Goal: Information Seeking & Learning: Learn about a topic

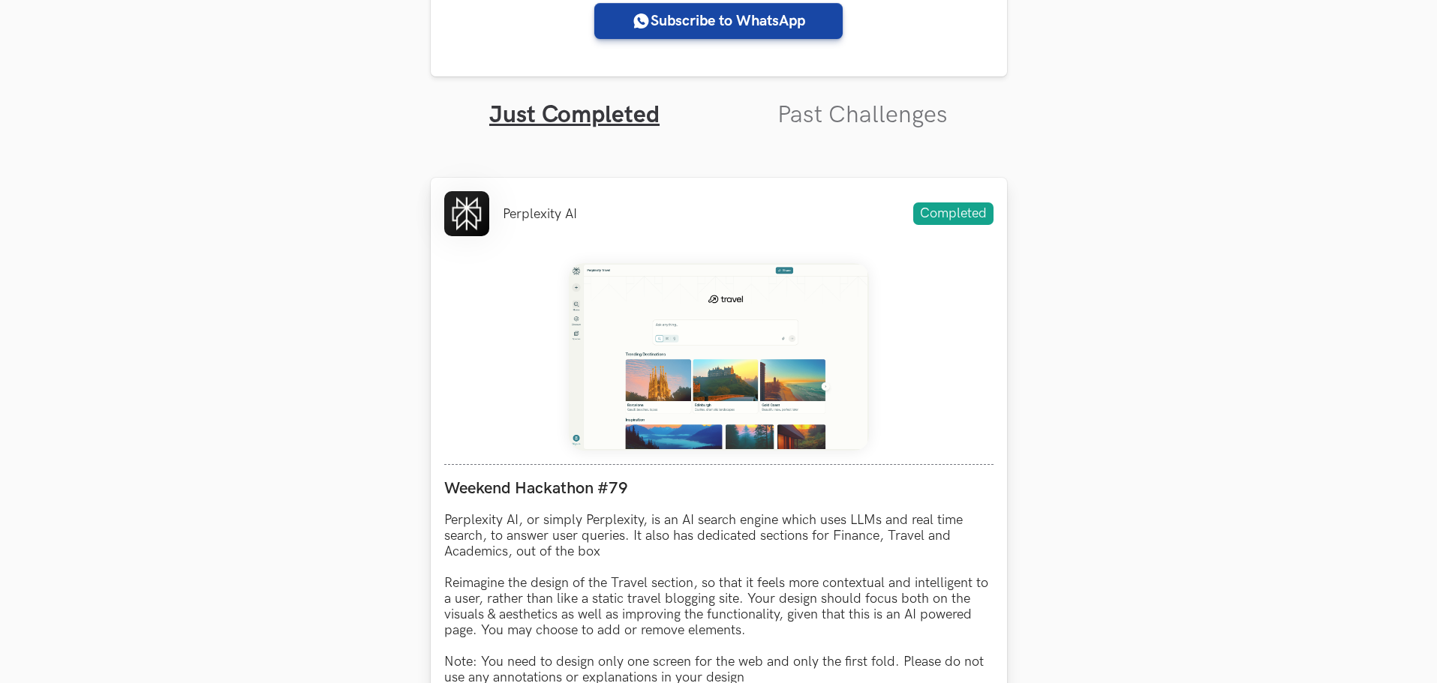
scroll to position [450, 0]
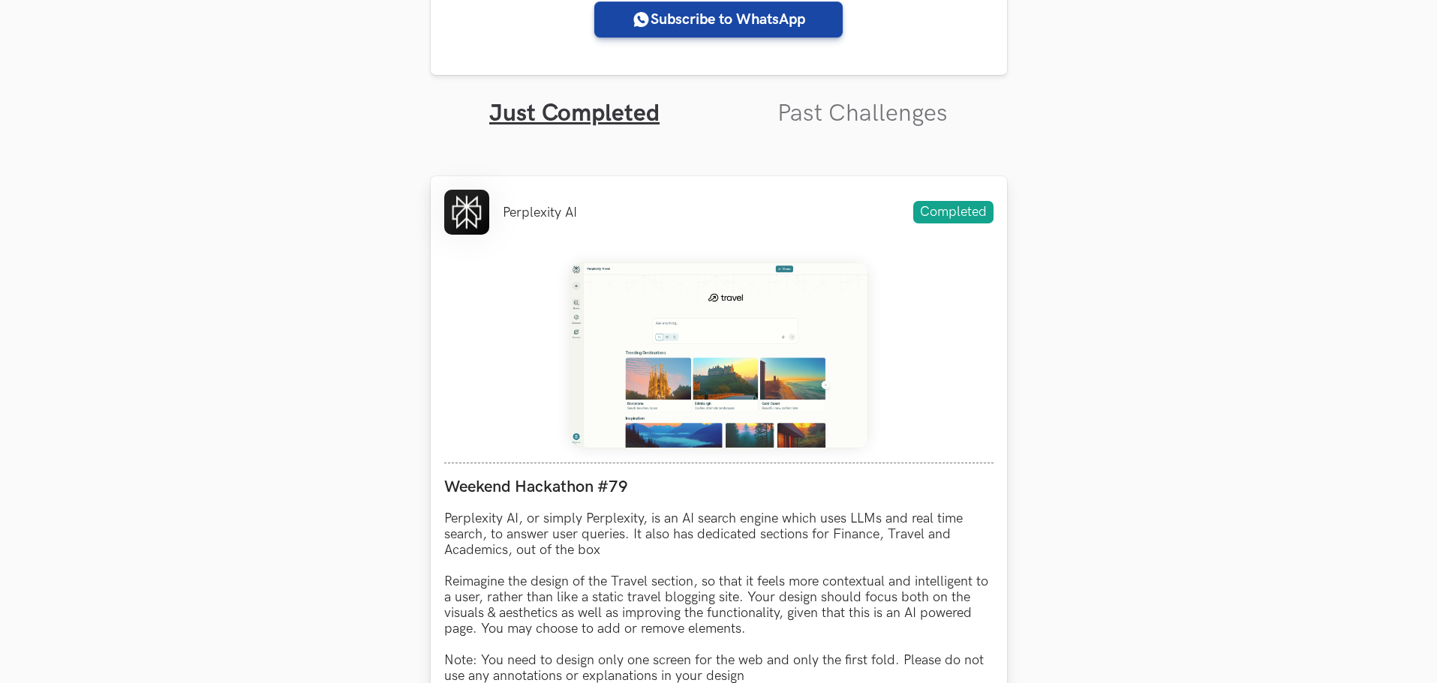
click at [630, 398] on img at bounding box center [719, 356] width 300 height 188
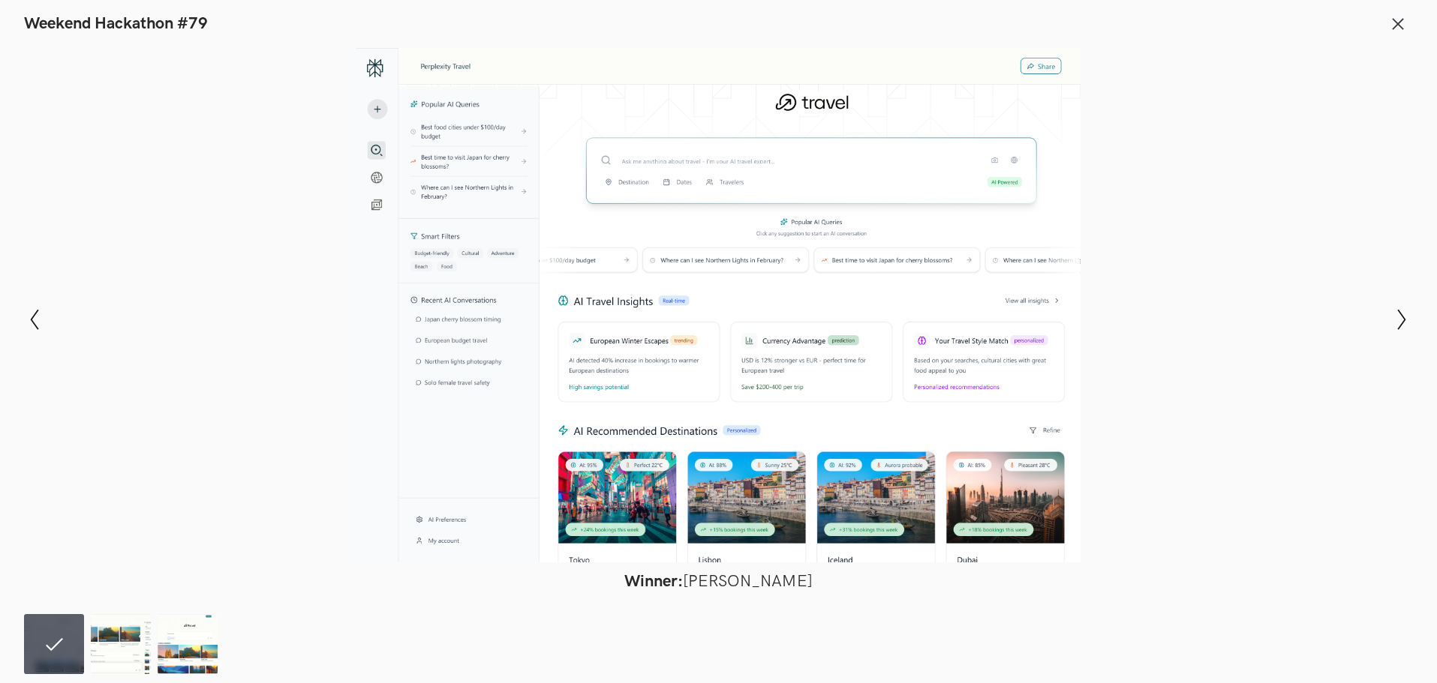
scroll to position [375, 0]
click at [146, 649] on img at bounding box center [121, 644] width 60 height 60
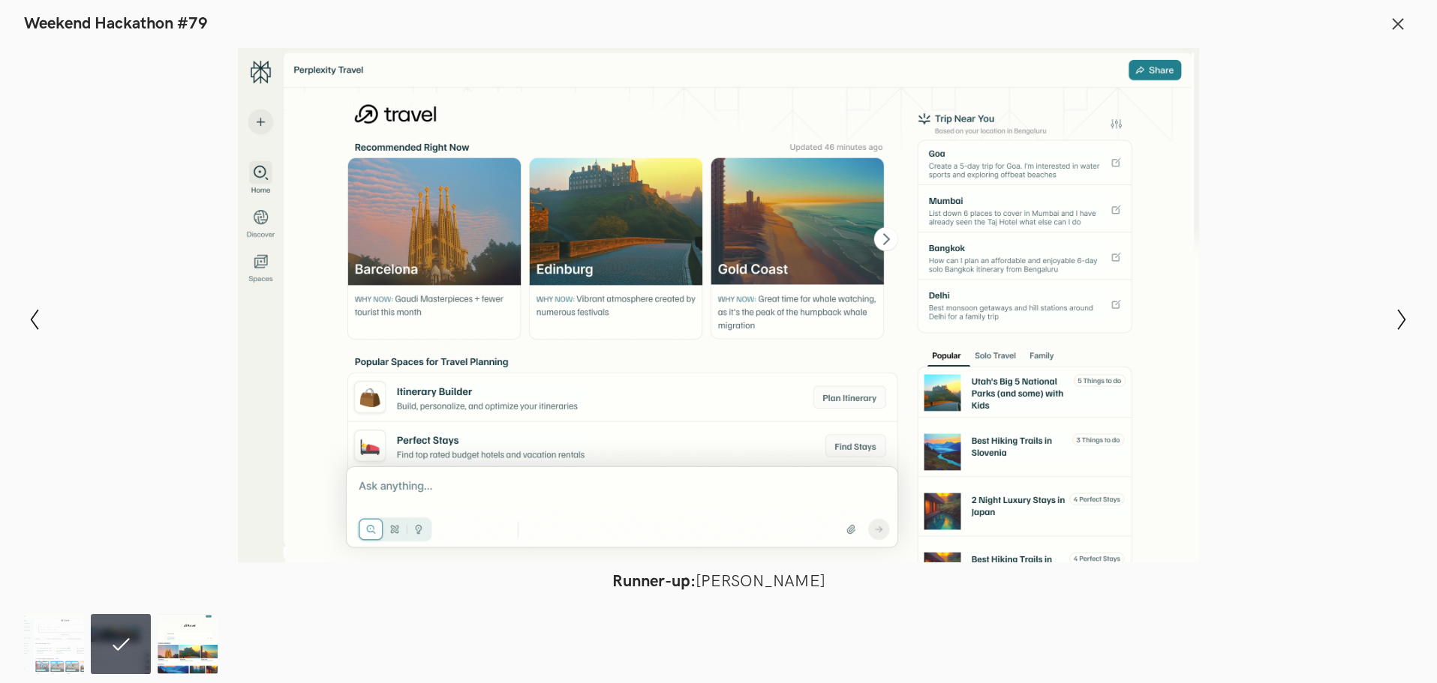
click at [204, 649] on img at bounding box center [188, 644] width 60 height 60
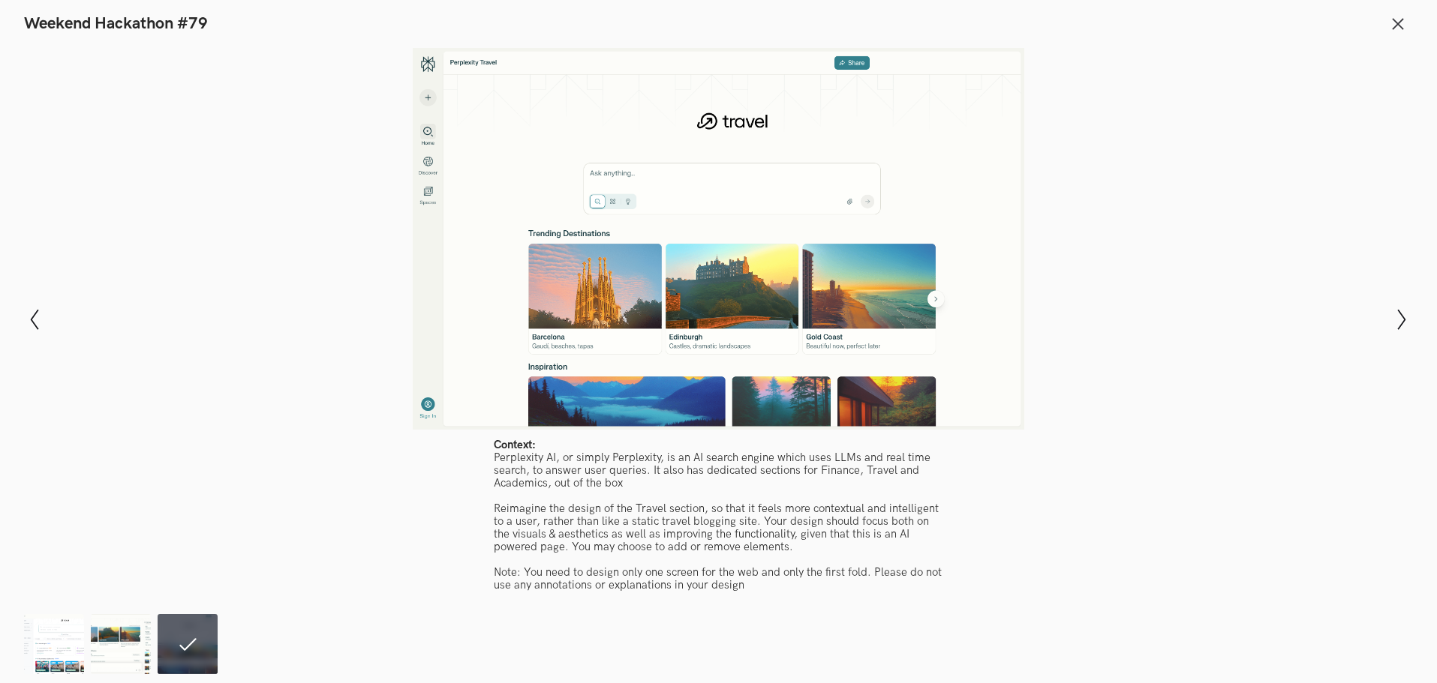
scroll to position [450, 0]
click at [101, 643] on img at bounding box center [121, 644] width 60 height 60
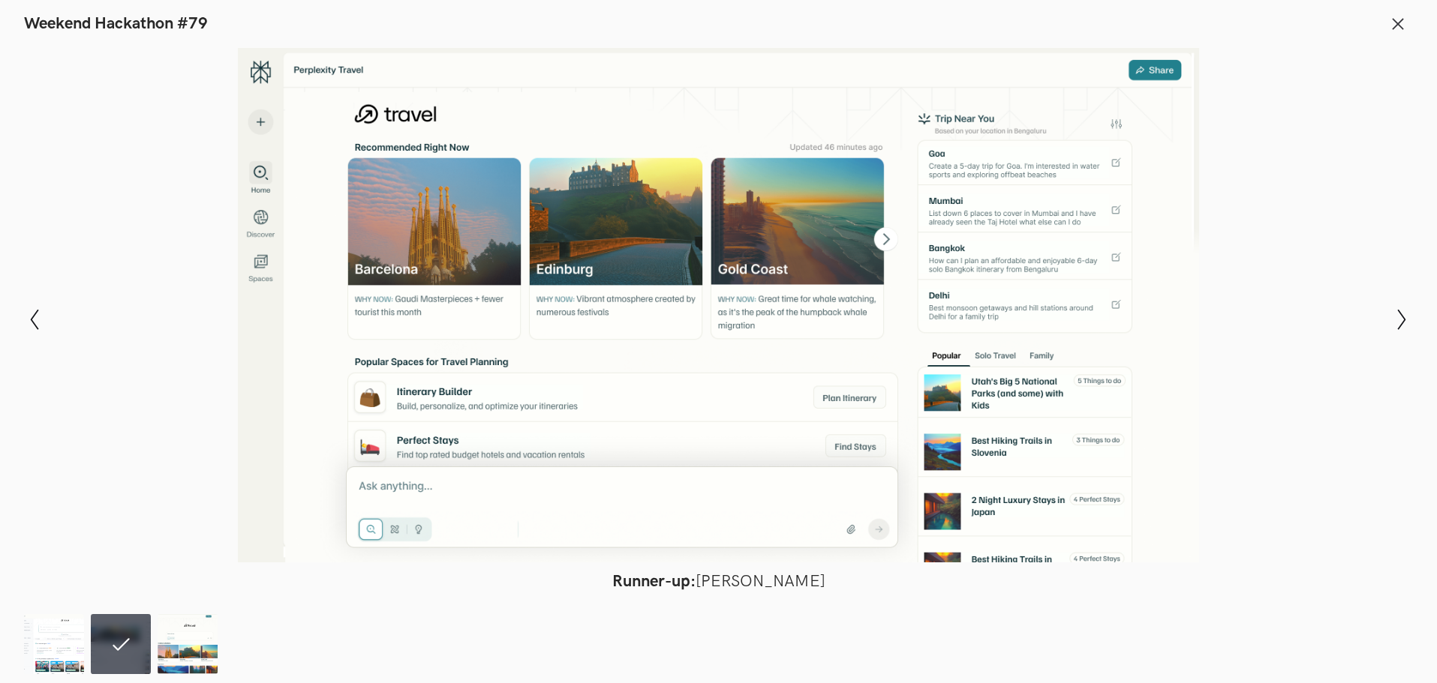
scroll to position [525, 0]
click at [59, 641] on img at bounding box center [54, 644] width 60 height 60
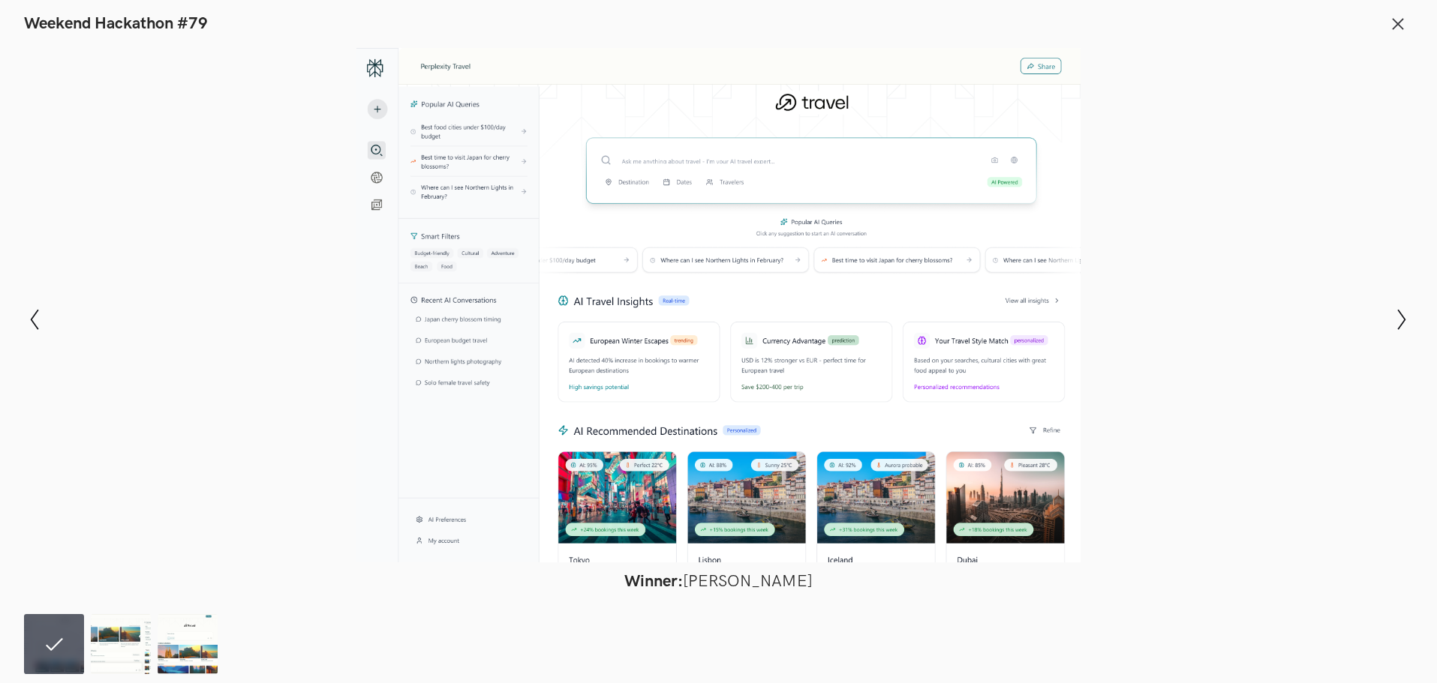
scroll to position [375, 0]
click at [38, 316] on icon "Show previous slide" at bounding box center [35, 320] width 22 height 22
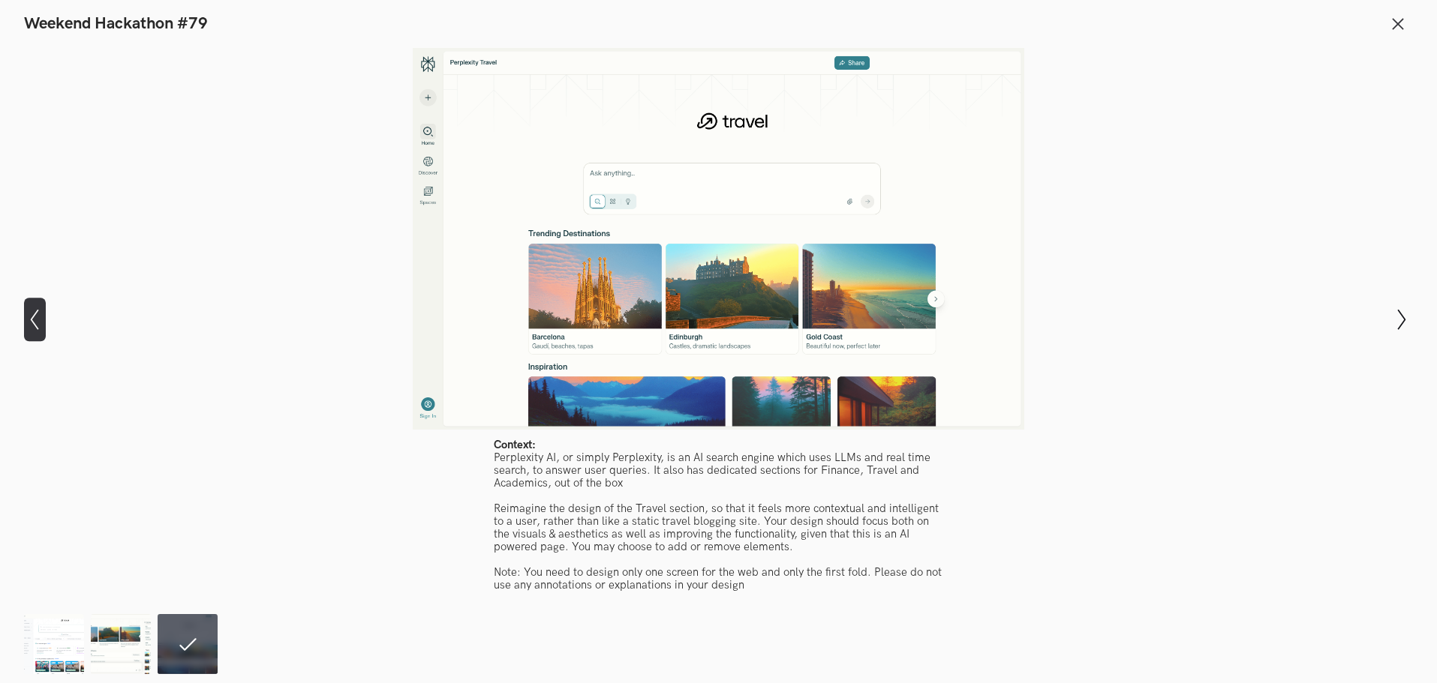
click at [38, 316] on icon "Show previous slide" at bounding box center [35, 320] width 22 height 22
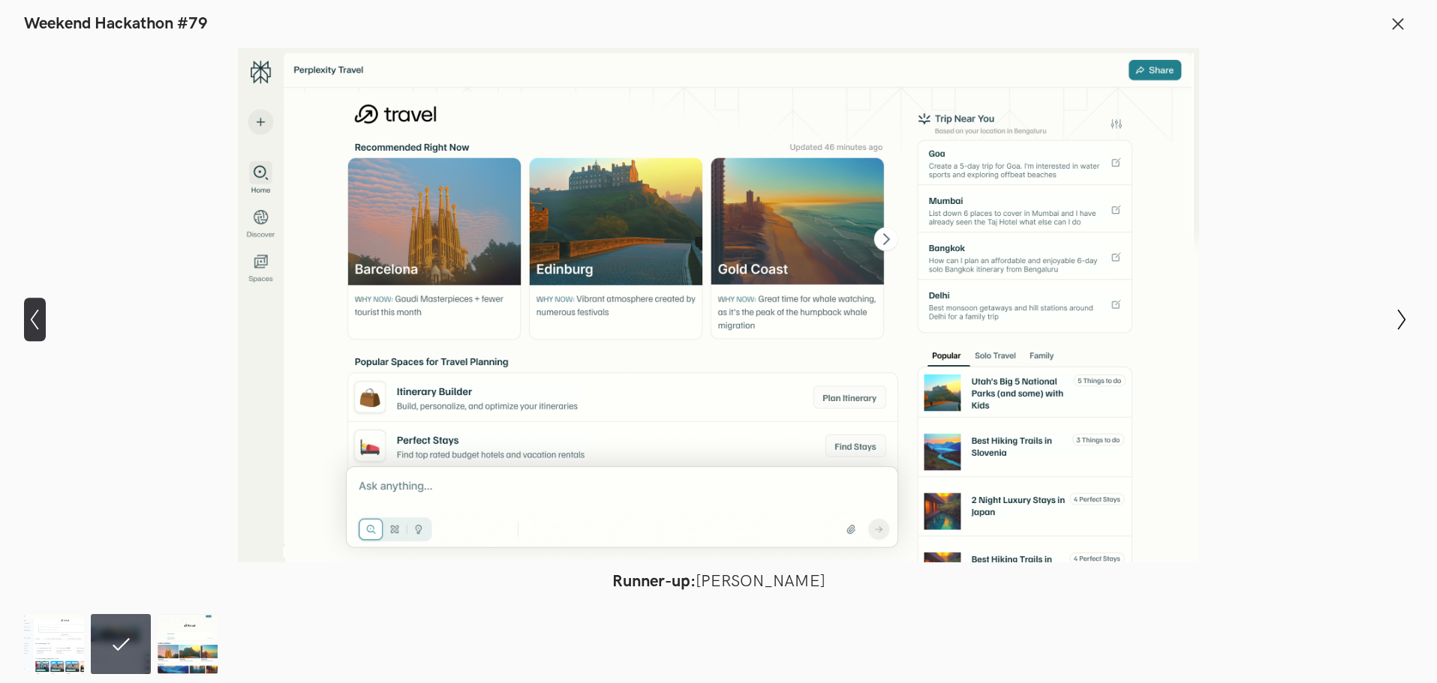
click at [38, 316] on icon "Show previous slide" at bounding box center [35, 320] width 22 height 22
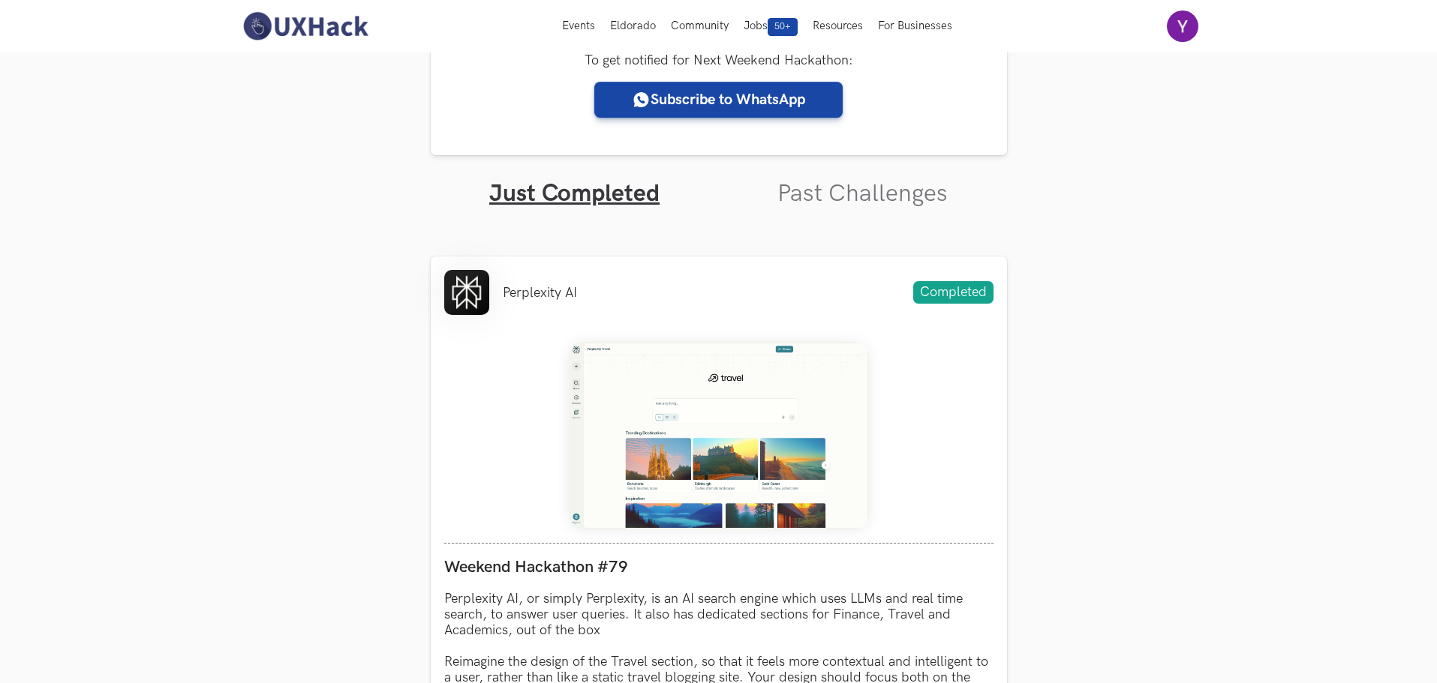
scroll to position [369, 0]
click at [908, 209] on link "Past Challenges" at bounding box center [862, 194] width 170 height 29
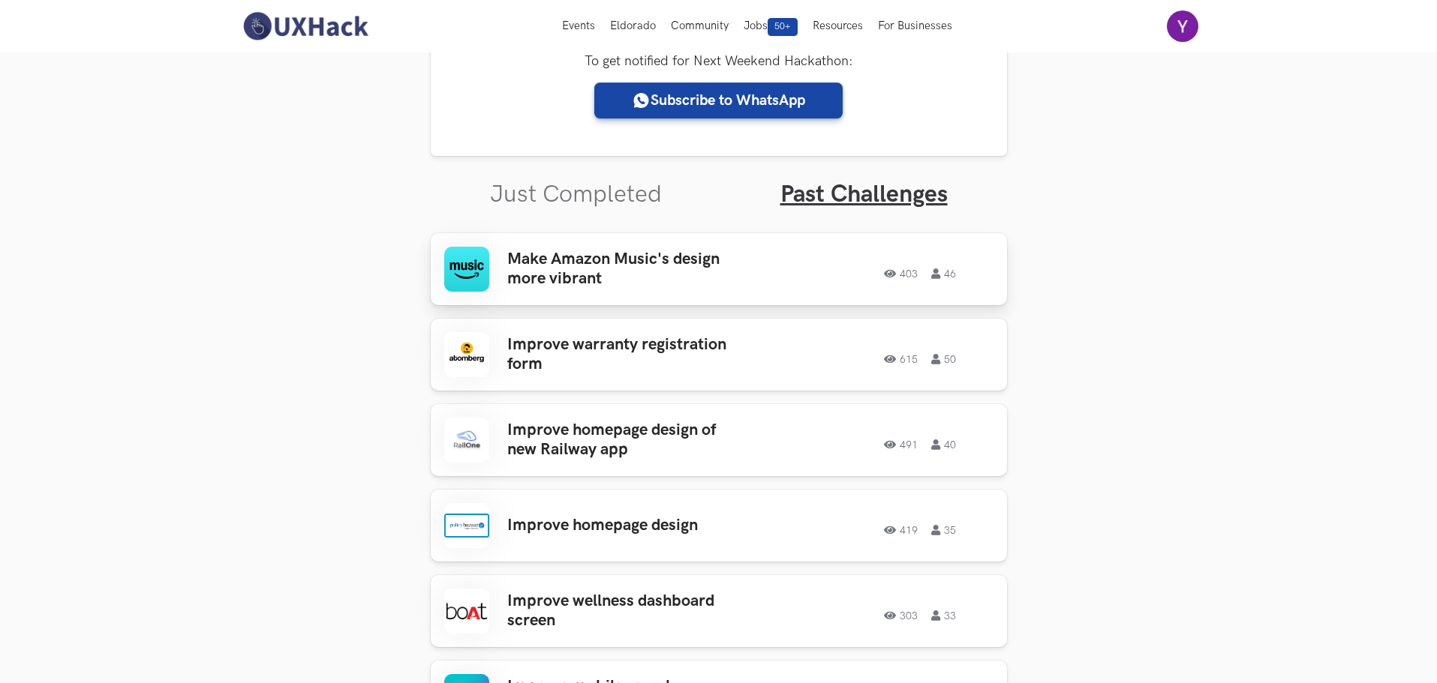
click at [569, 287] on h3 "Make Amazon Music's design more vibrant" at bounding box center [624, 270] width 234 height 40
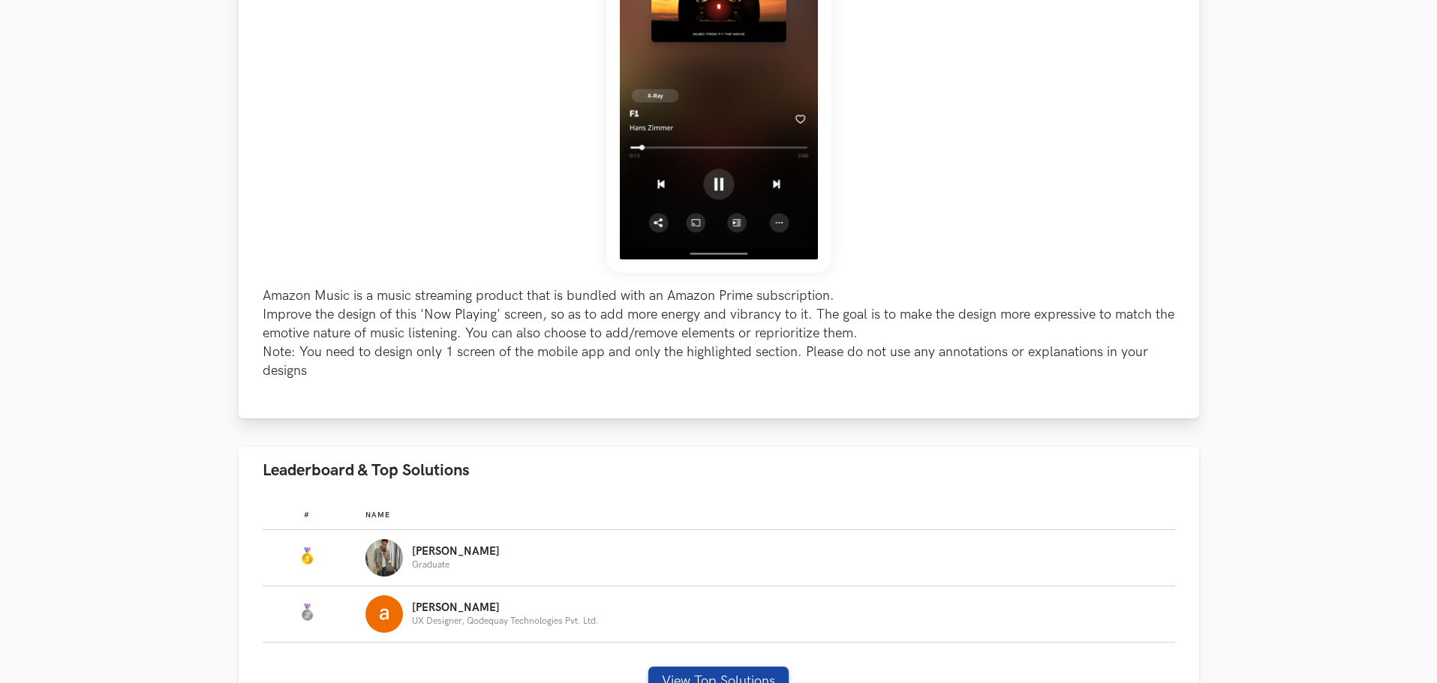
scroll to position [525, 0]
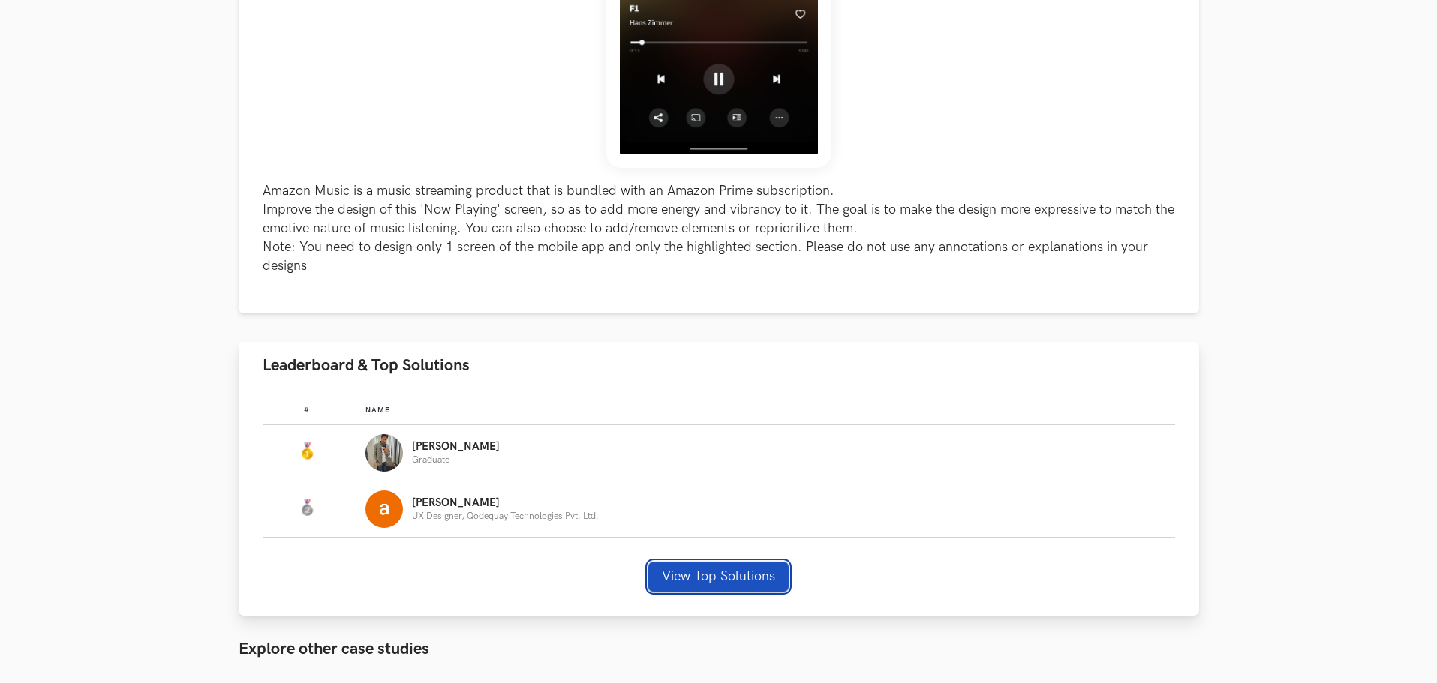
click at [703, 582] on button "View Top Solutions" at bounding box center [718, 577] width 140 height 30
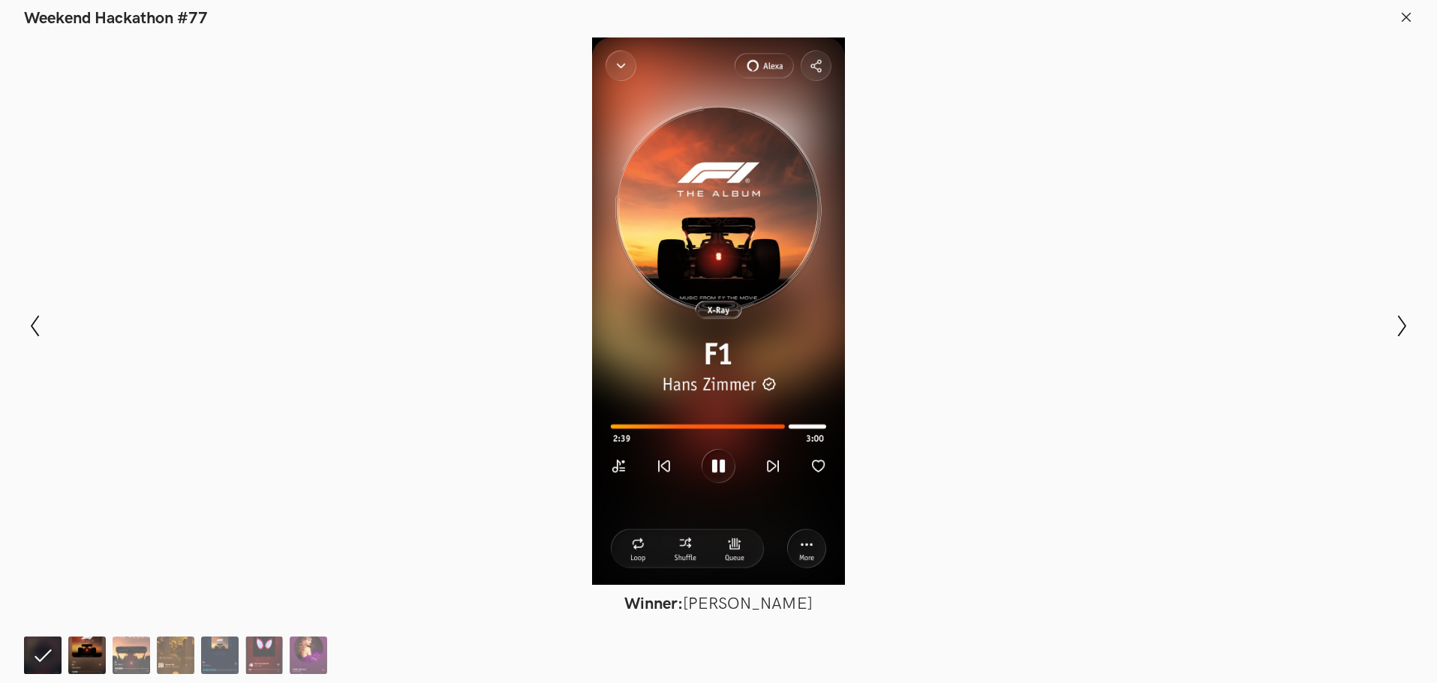
click at [89, 651] on img at bounding box center [87, 656] width 38 height 38
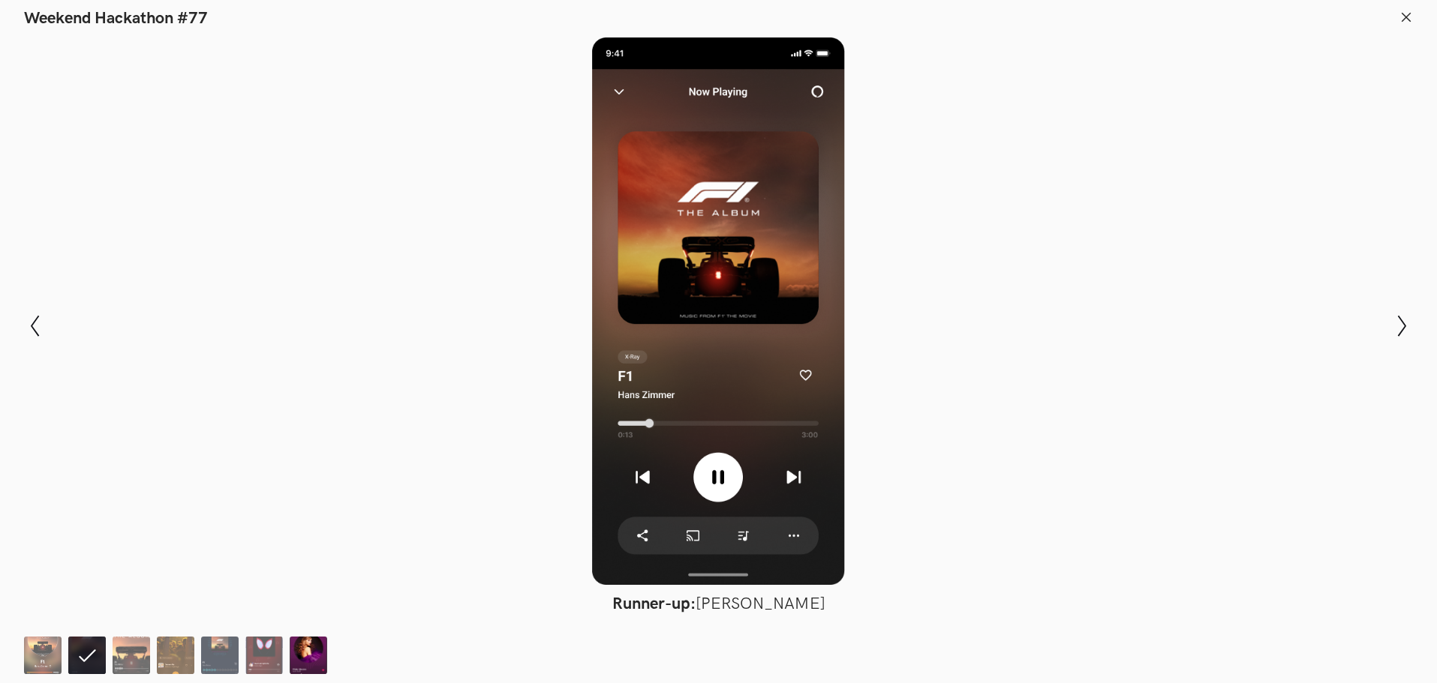
click at [309, 647] on img at bounding box center [309, 656] width 38 height 38
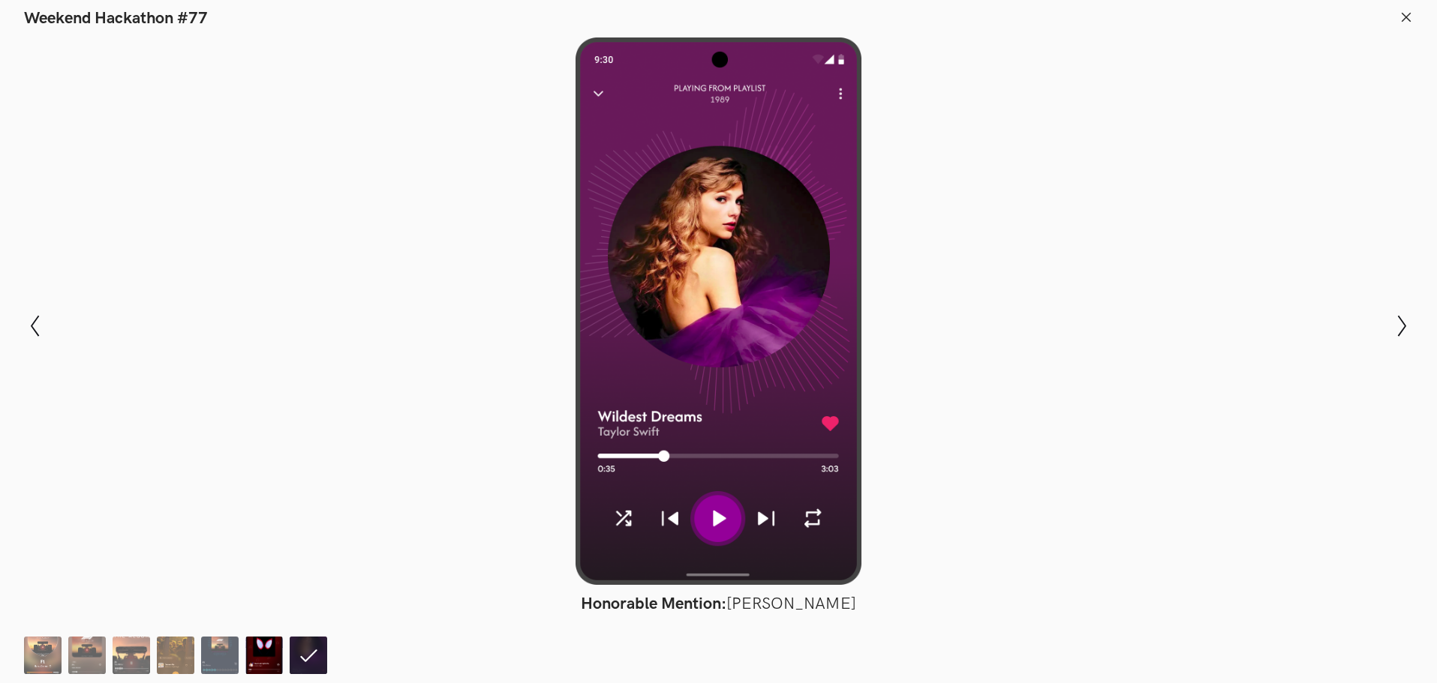
click at [260, 646] on img at bounding box center [264, 656] width 38 height 38
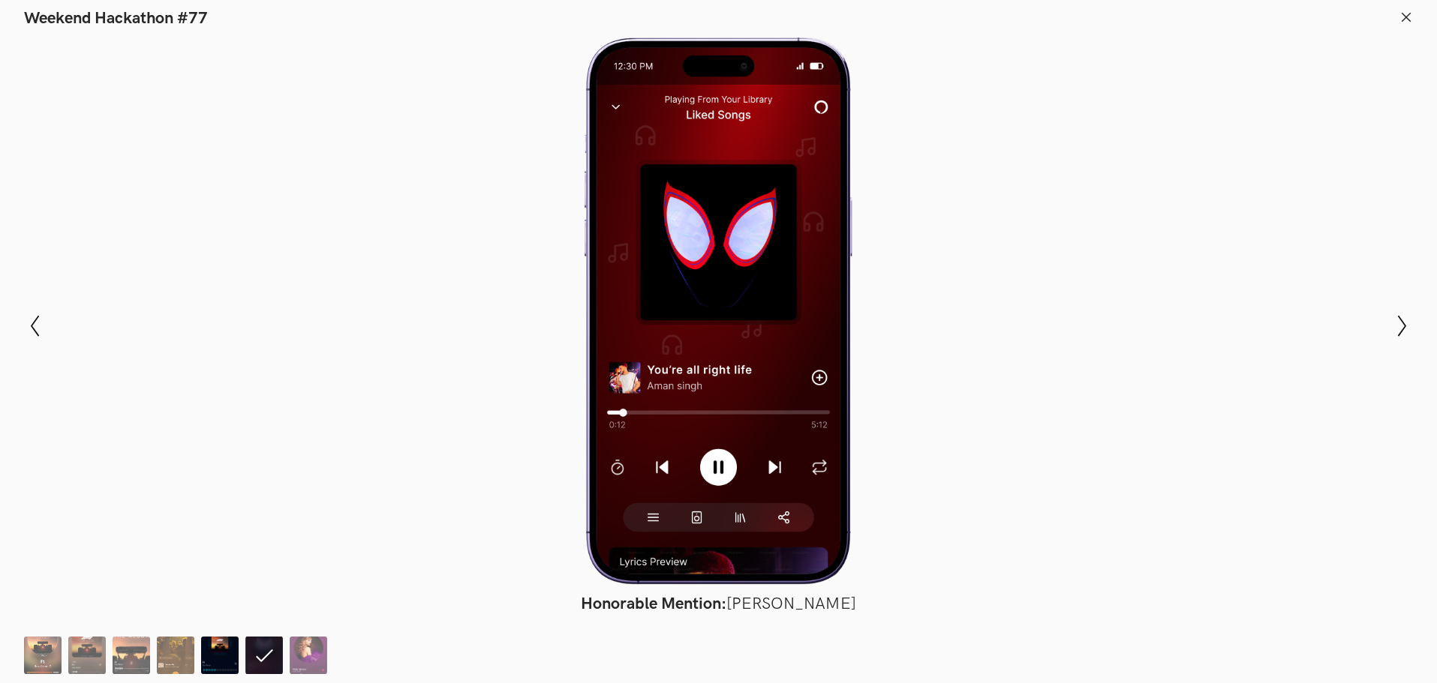
click at [226, 646] on img at bounding box center [220, 656] width 38 height 38
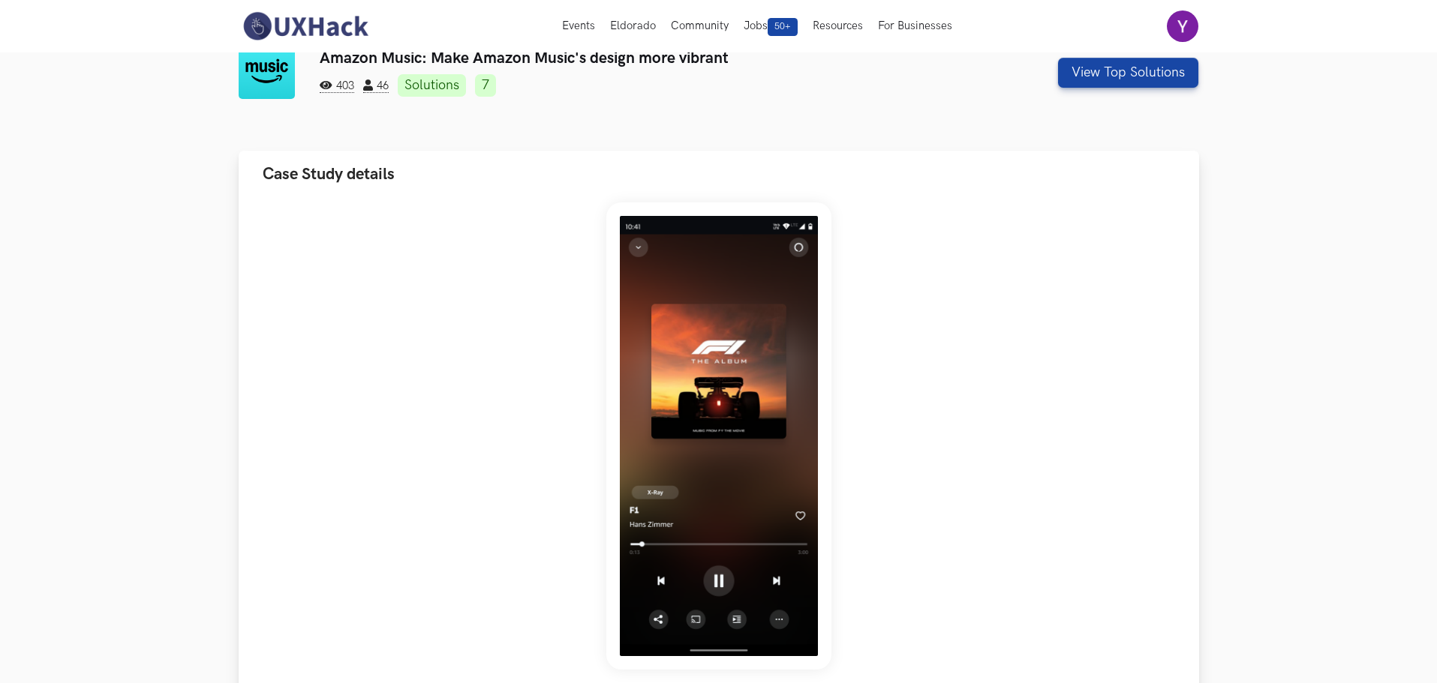
scroll to position [0, 0]
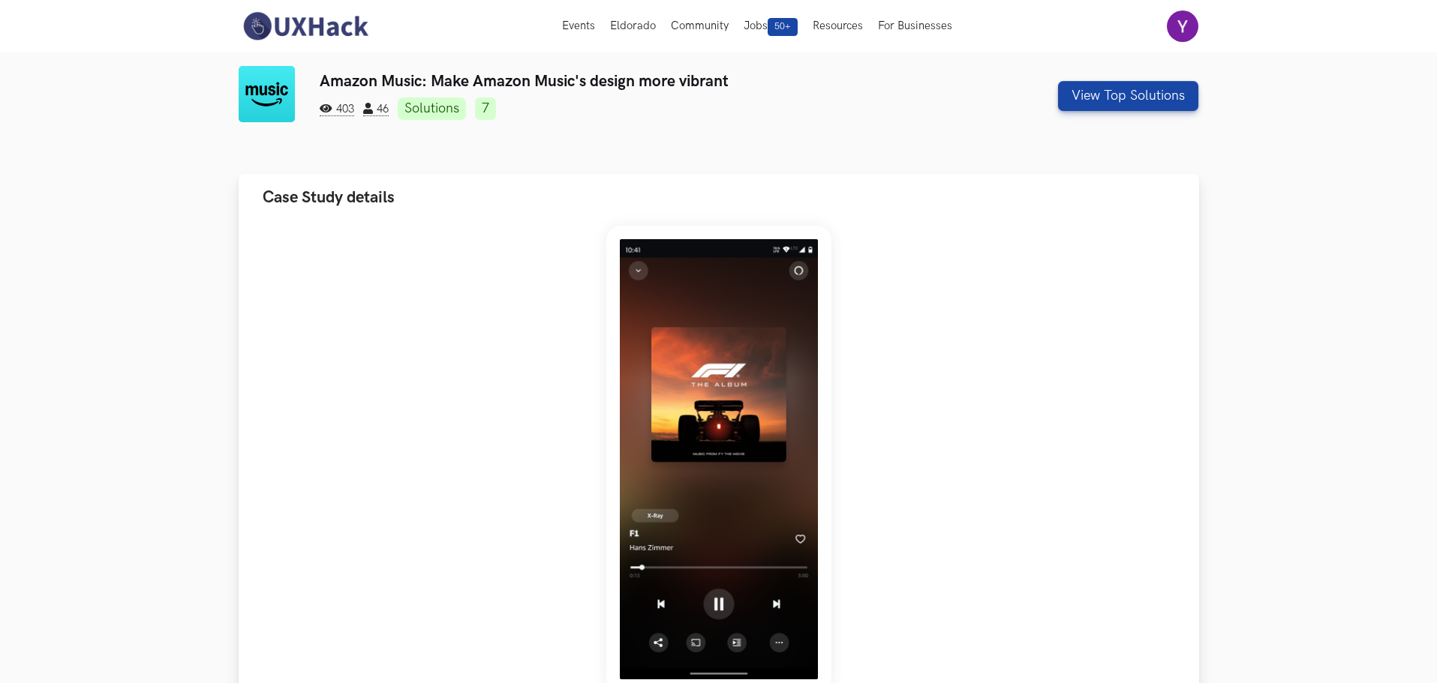
click at [384, 267] on div "Amazon Music is a music streaming product that is bundled with an Amazon Prime …" at bounding box center [719, 513] width 912 height 575
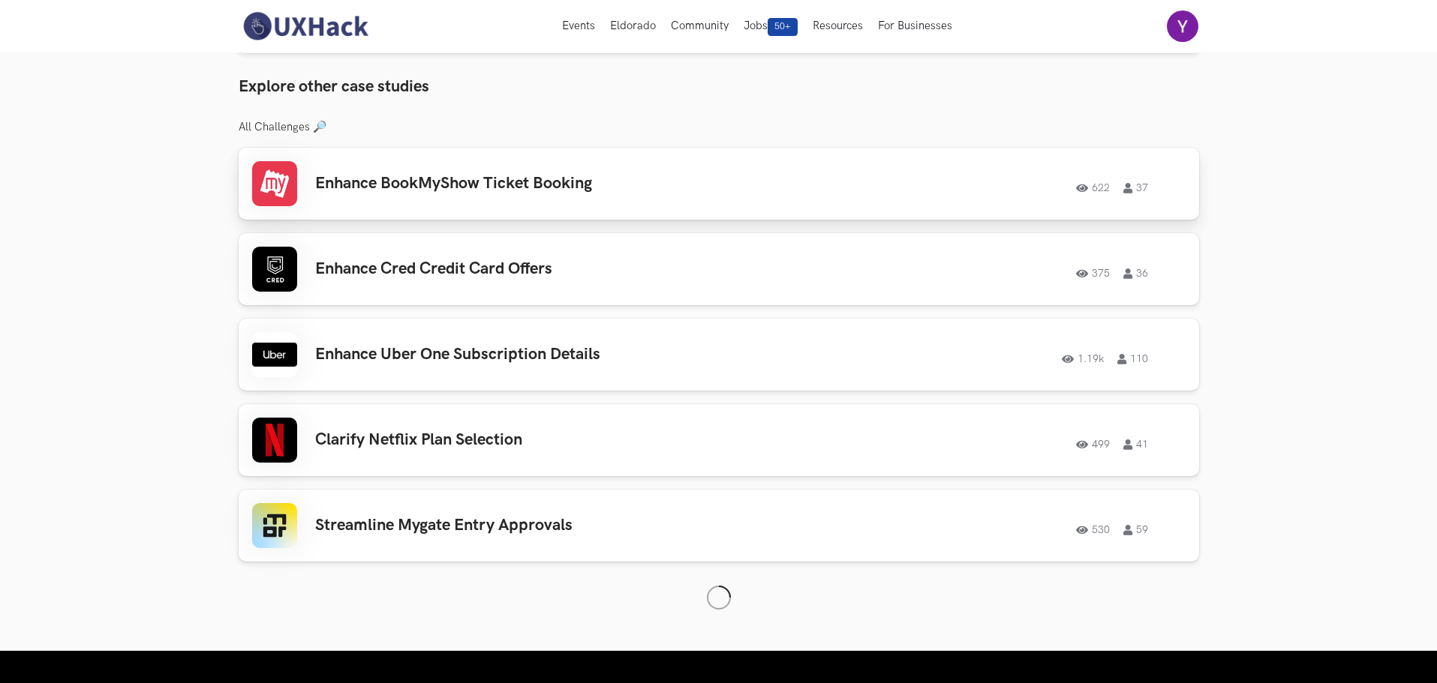
scroll to position [1050, 0]
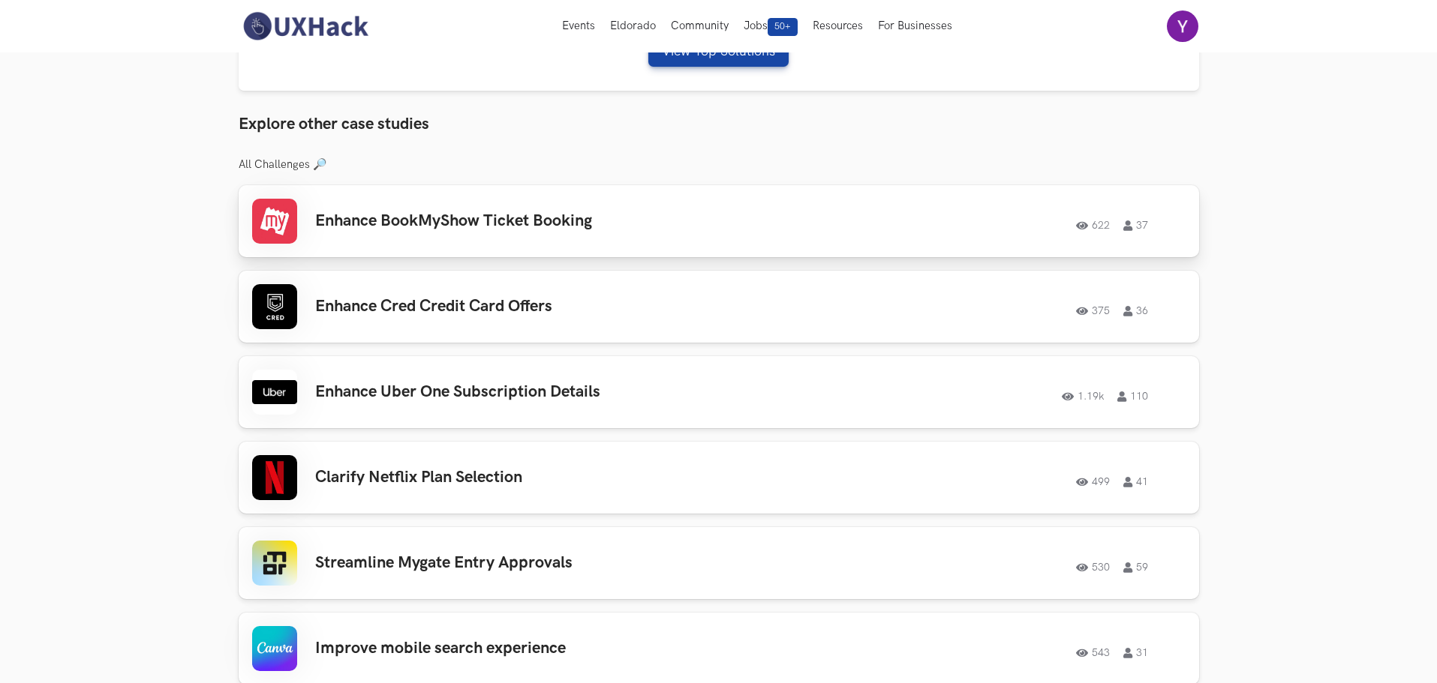
click at [400, 244] on div "Enhance BookMyShow Ticket Booking 622 37 622 37" at bounding box center [718, 221] width 933 height 45
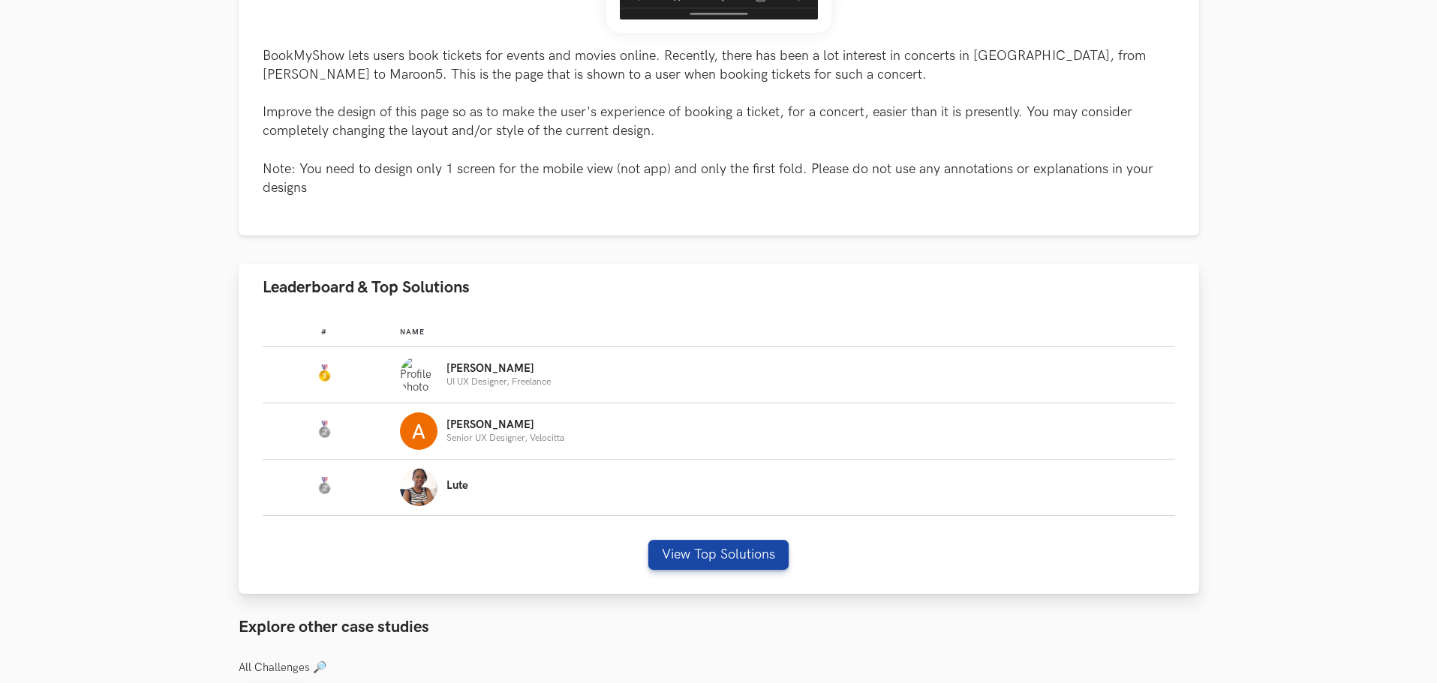
scroll to position [675, 0]
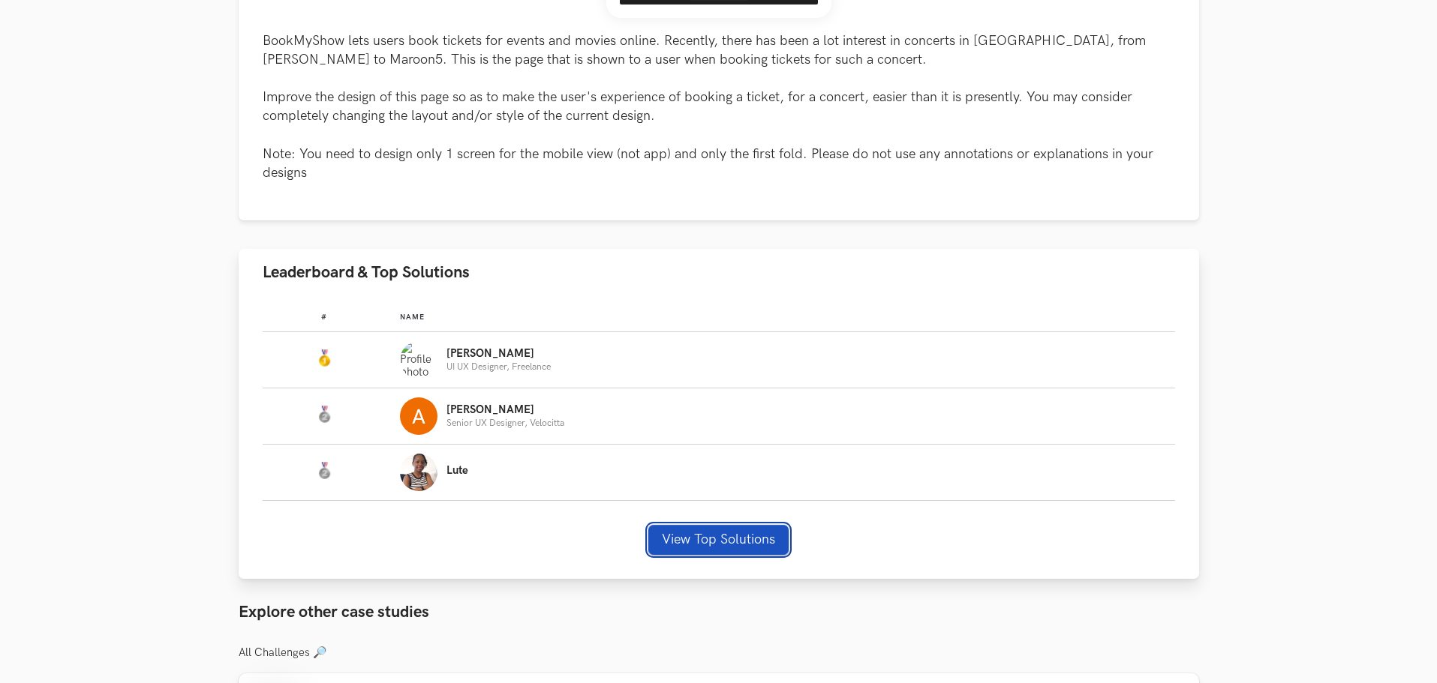
click at [736, 546] on button "View Top Solutions" at bounding box center [718, 540] width 140 height 30
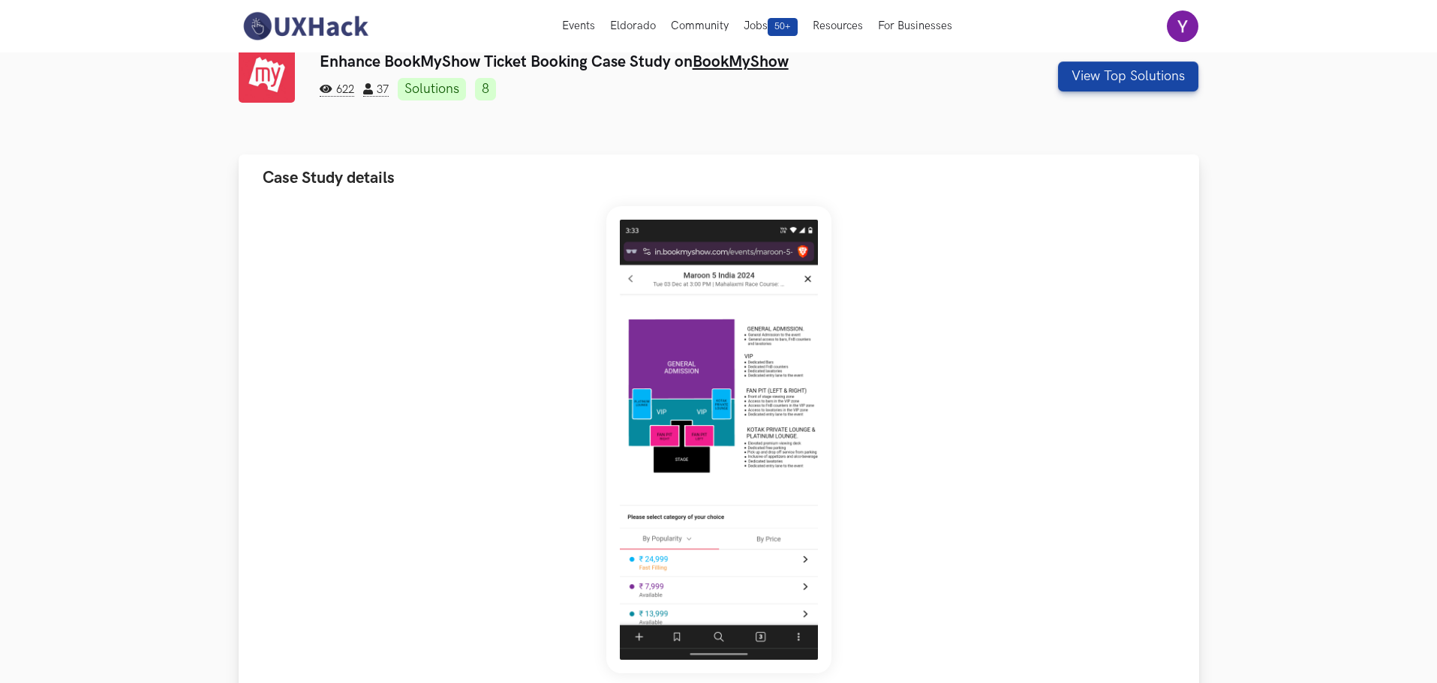
scroll to position [0, 0]
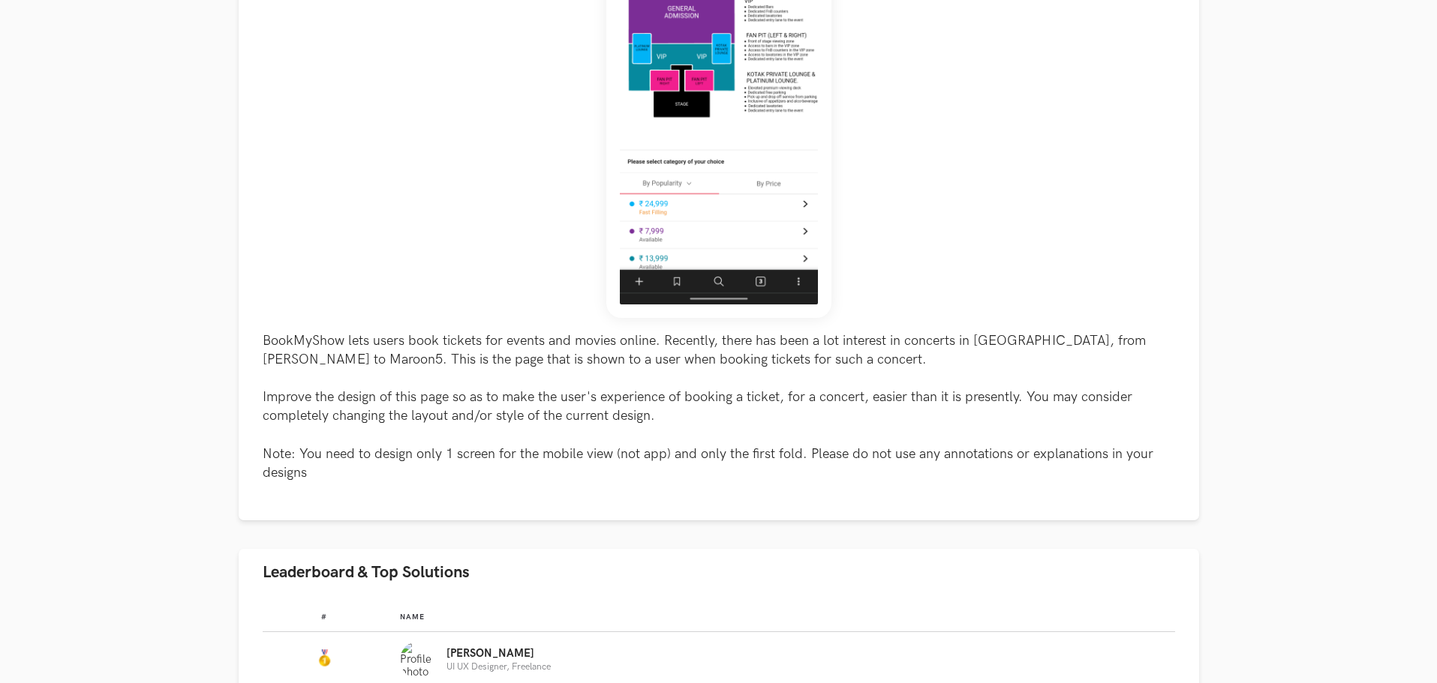
click at [1017, 577] on button "Leaderboard & Top Solutions" at bounding box center [719, 572] width 960 height 47
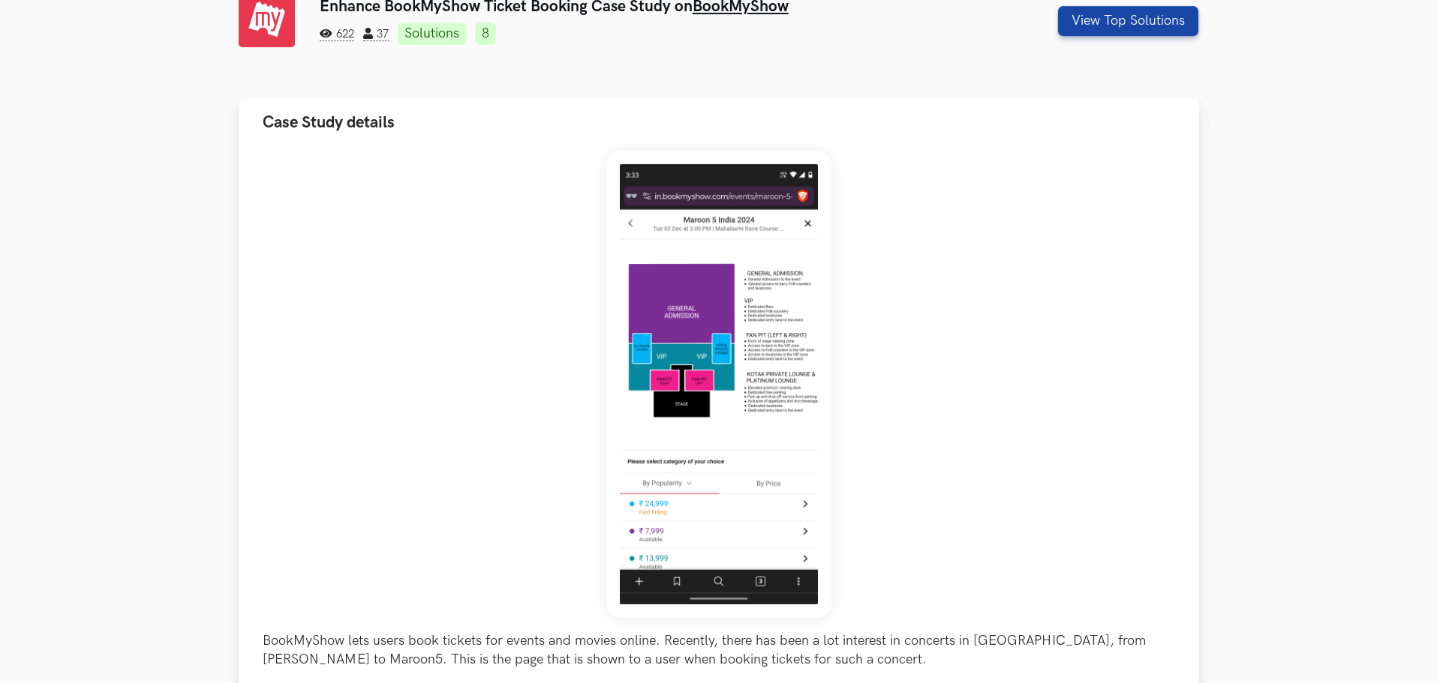
scroll to position [450, 0]
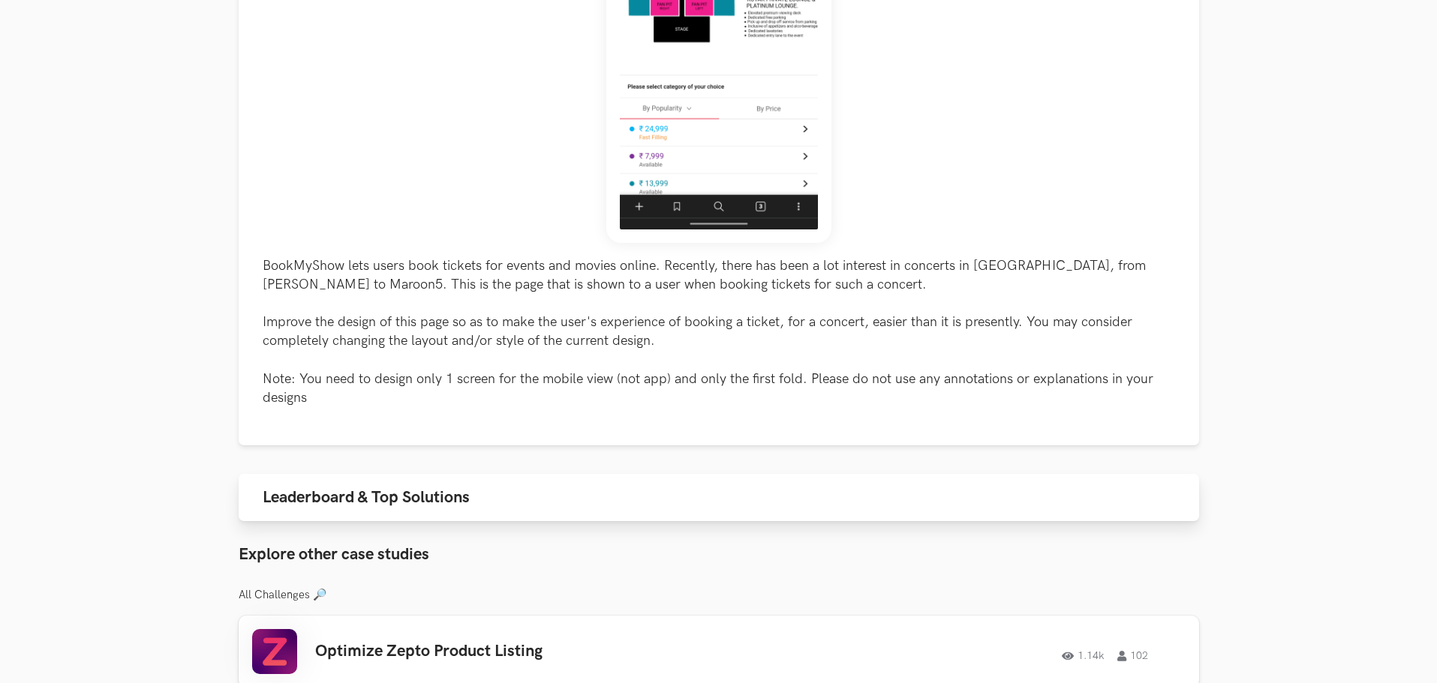
click at [847, 518] on button "Leaderboard & Top Solutions" at bounding box center [719, 497] width 960 height 47
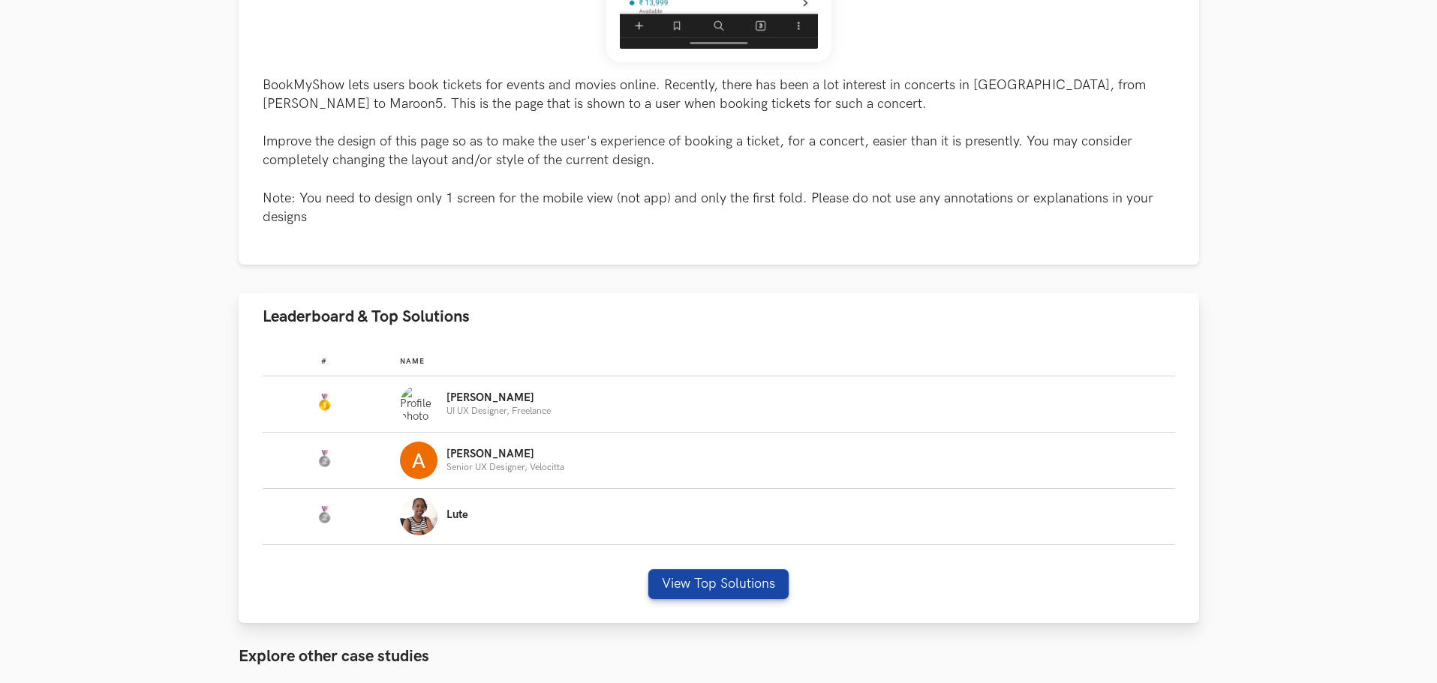
scroll to position [675, 0]
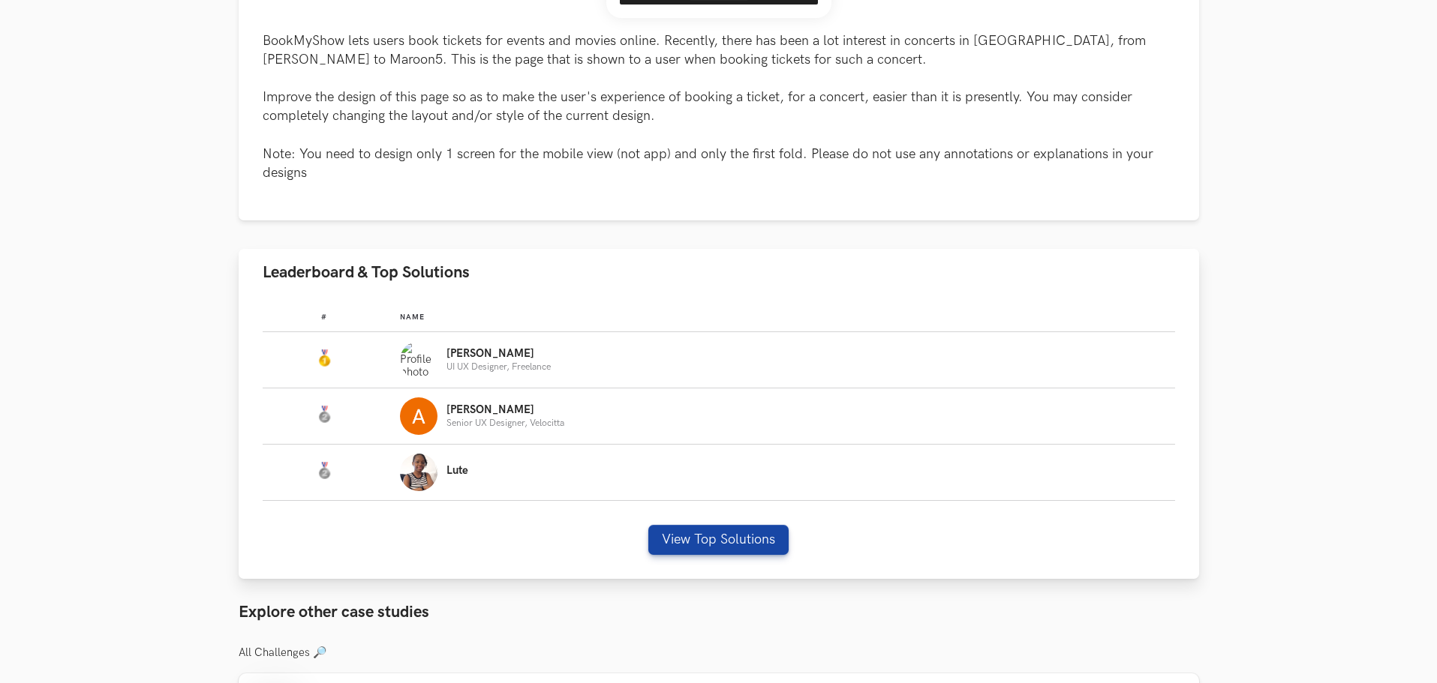
click at [729, 539] on div "# Name #: Name: Nirmalkumar UI UX Designer, Freelance #: Name: Adarsh Senior UX…" at bounding box center [719, 437] width 960 height 283
click at [719, 545] on button "View Top Solutions" at bounding box center [718, 540] width 140 height 30
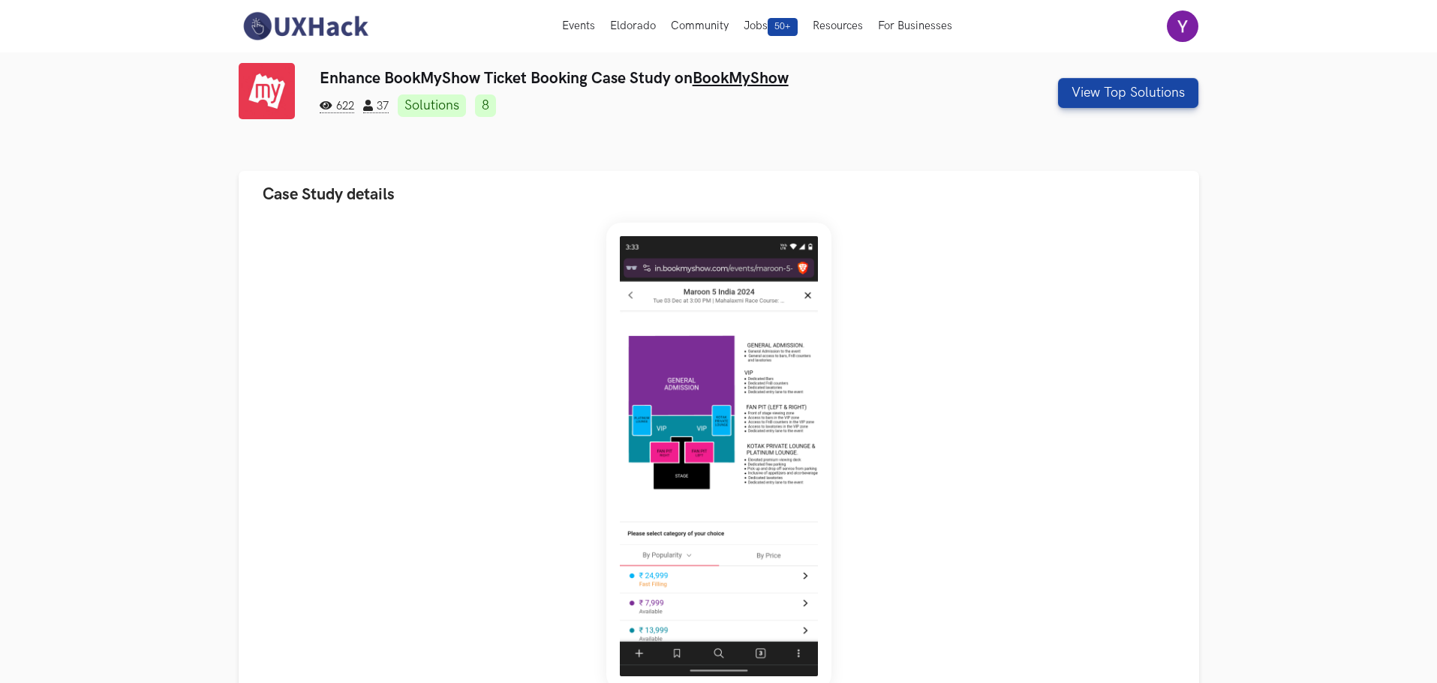
scroll to position [0, 0]
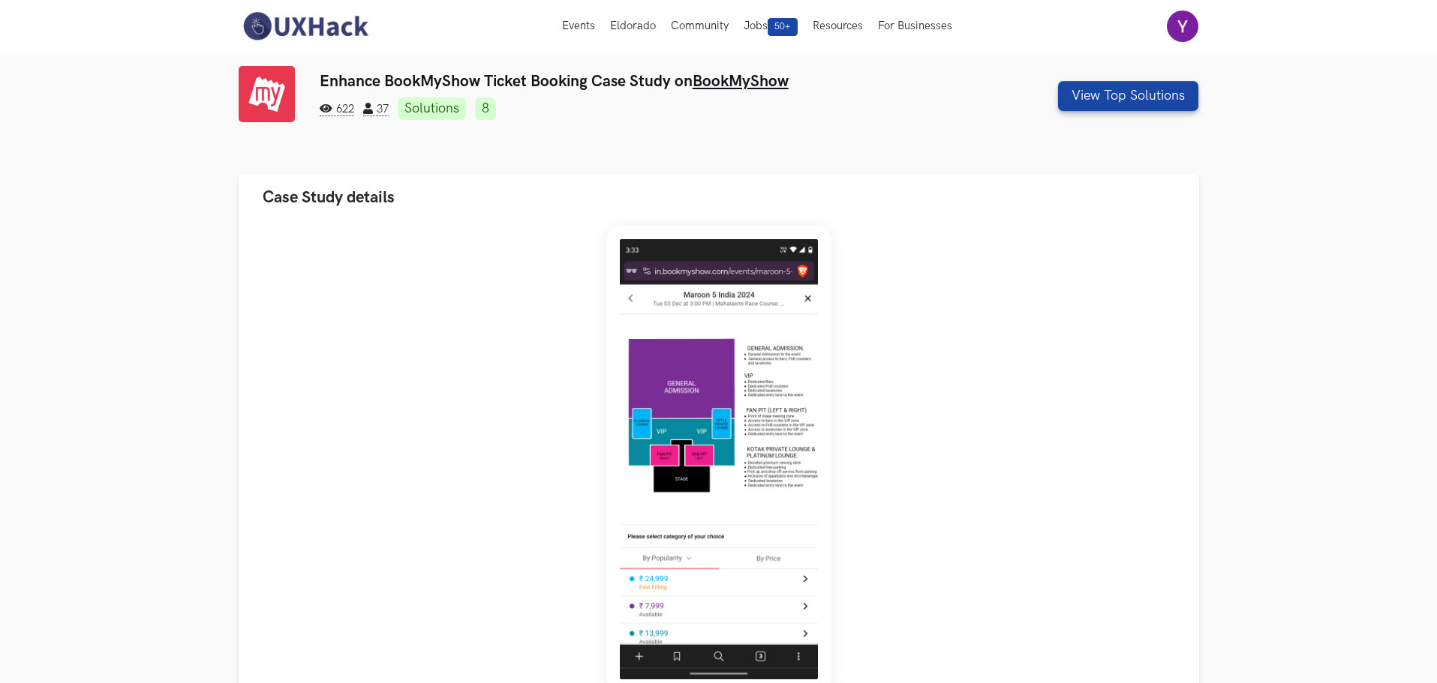
click at [312, 9] on nav "Events Live Eldorado Community Jobs 50+ Resources For Businesses Home My Profil…" at bounding box center [719, 26] width 960 height 53
click at [335, 29] on img at bounding box center [306, 27] width 134 height 32
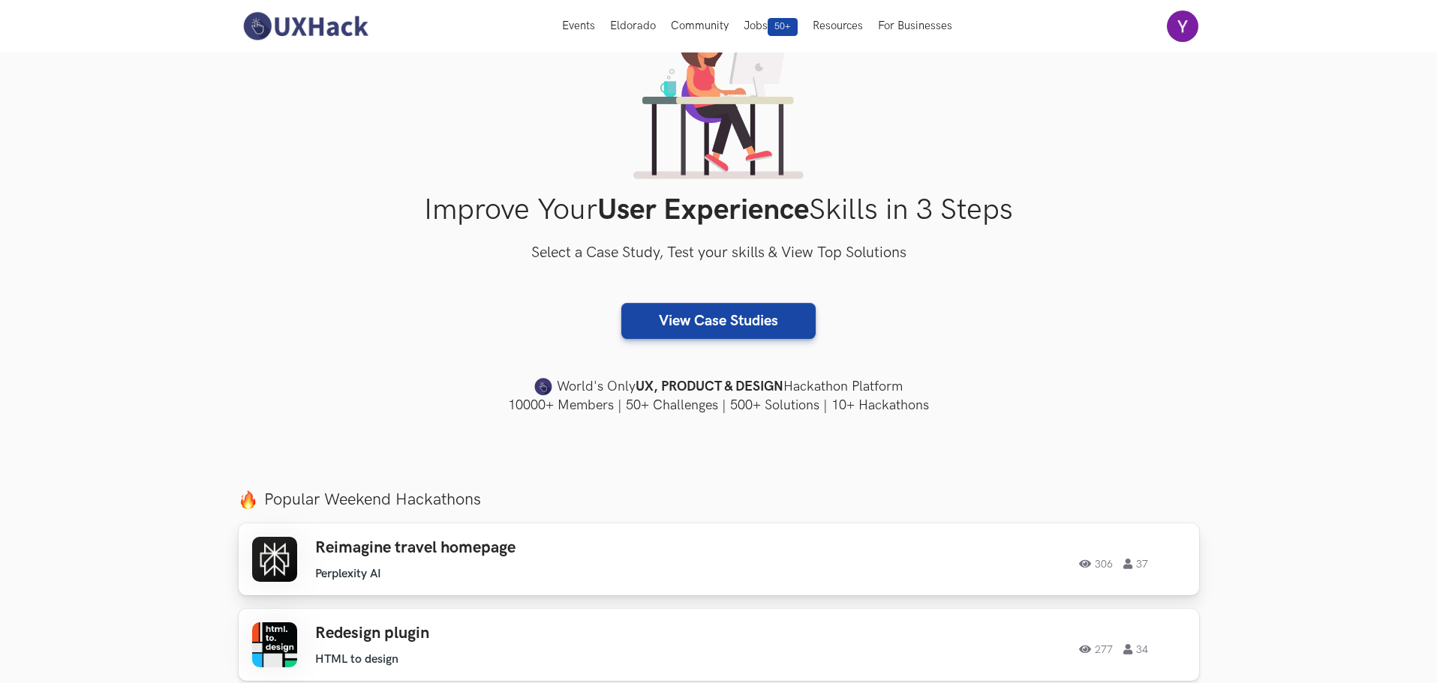
scroll to position [75, 0]
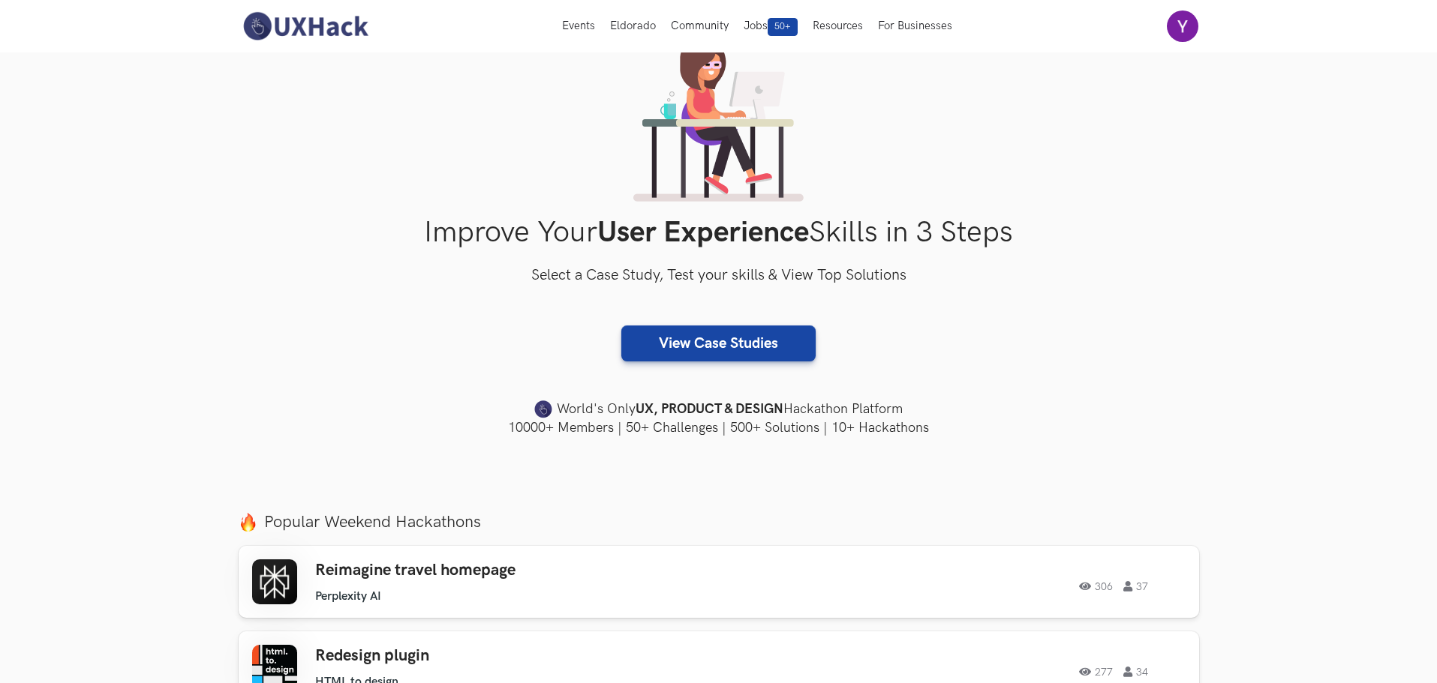
click at [176, 209] on section "Improve Your User Experience Skills in 3 Steps Select a Case Study, Test your s…" at bounding box center [718, 237] width 1437 height 521
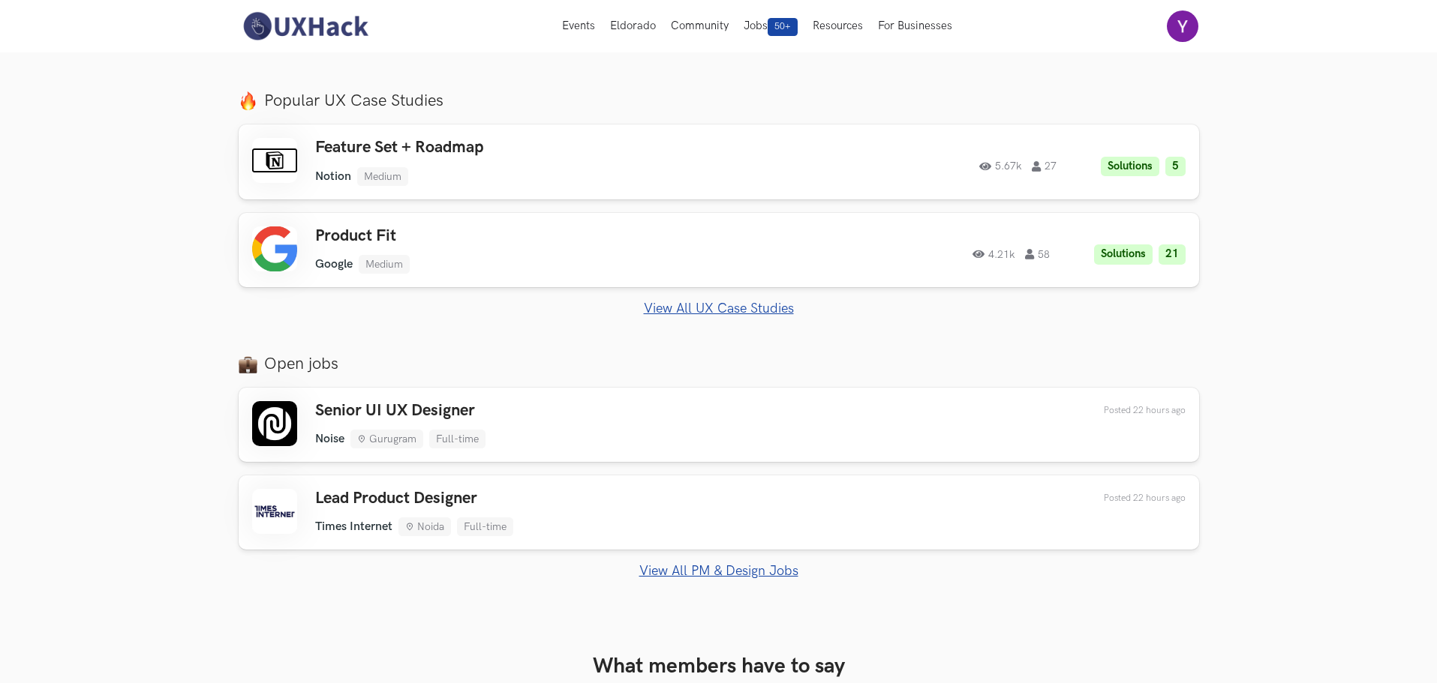
scroll to position [750, 0]
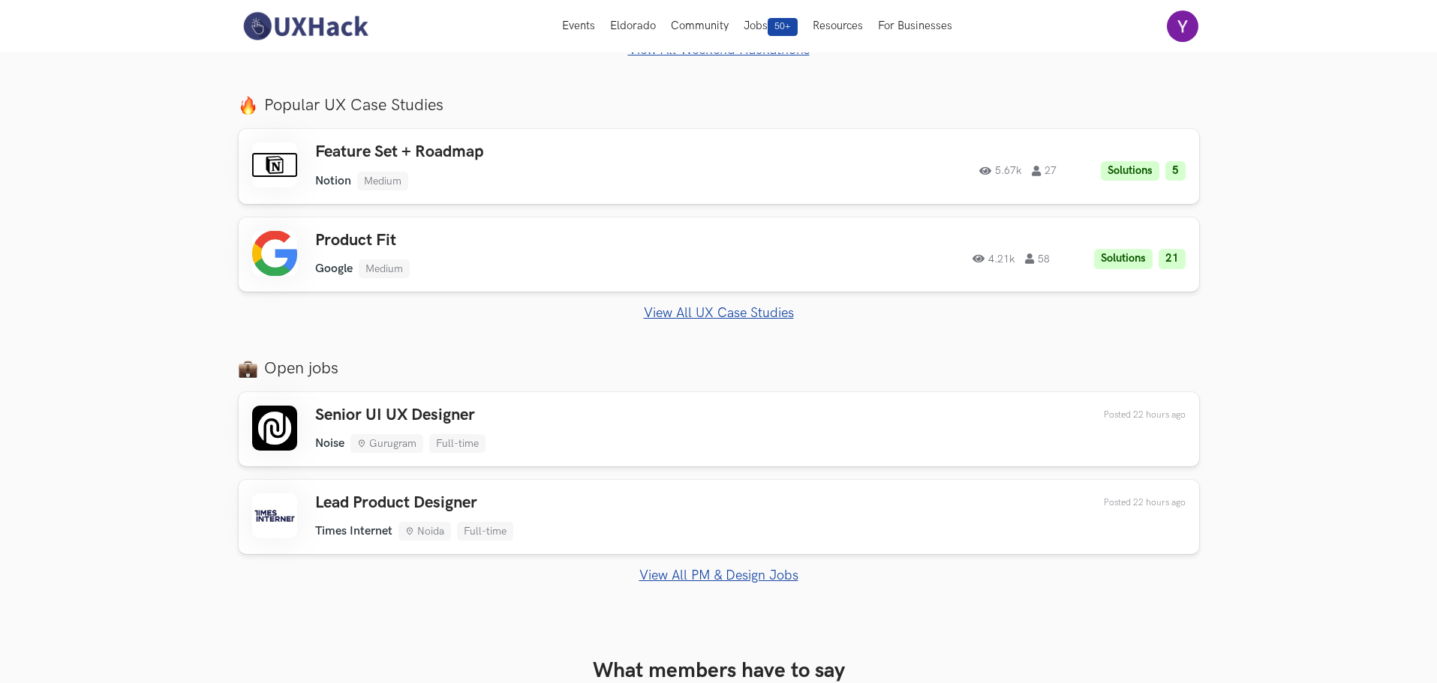
click at [311, 21] on img at bounding box center [306, 27] width 134 height 32
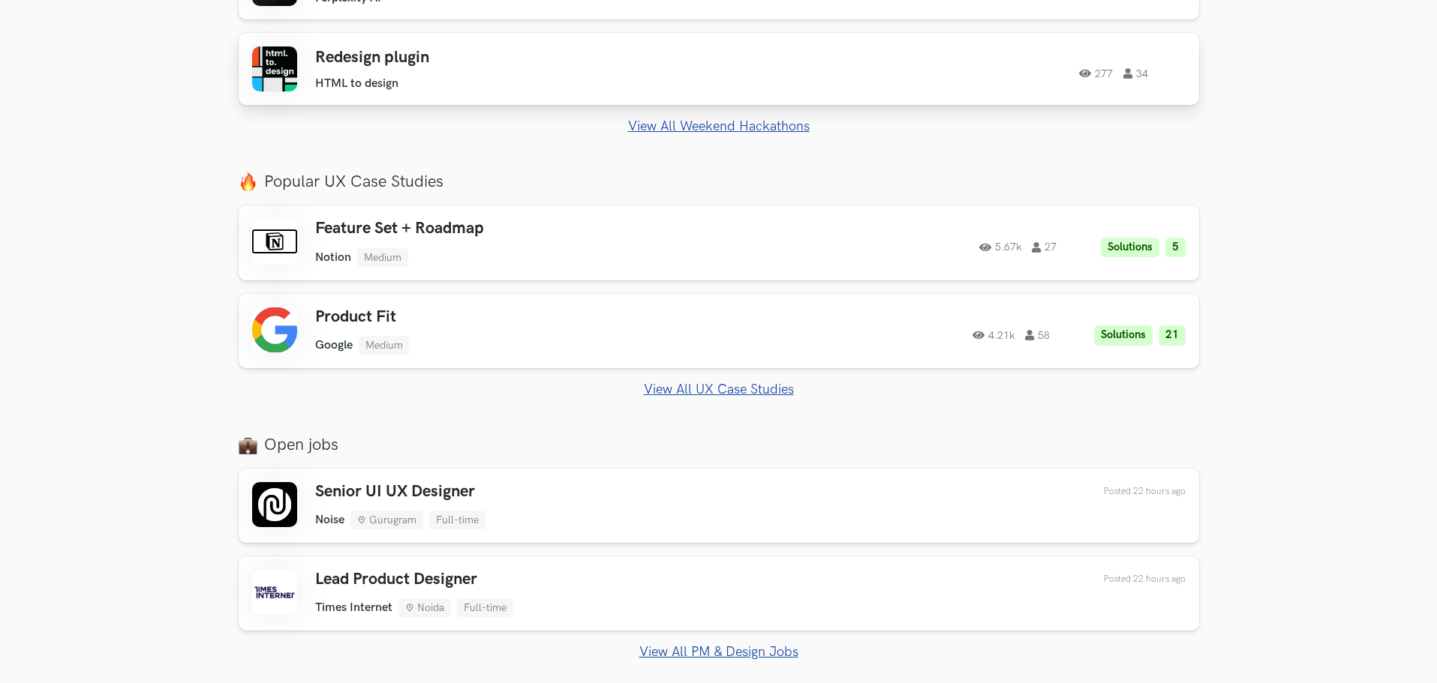
scroll to position [675, 0]
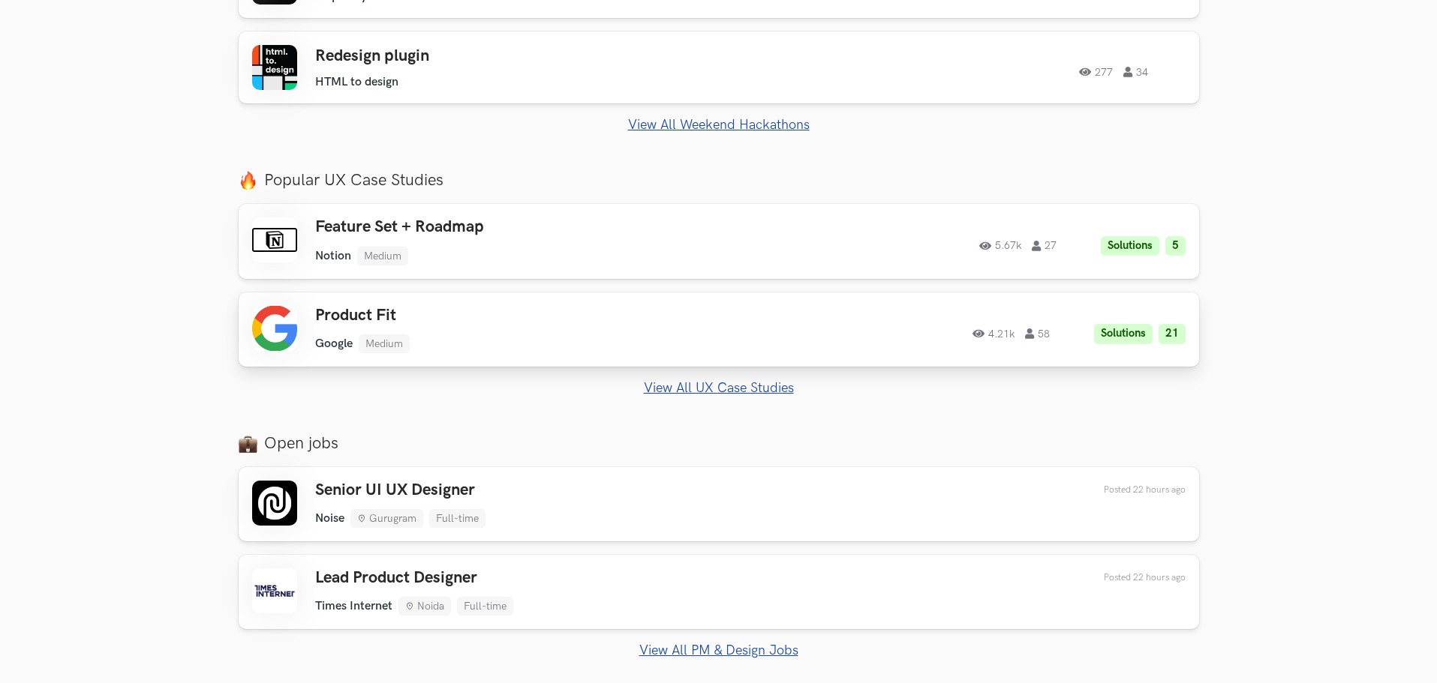
click at [313, 331] on div "Product Fit Google Medium Google Medium Solutions 21 4.21k 58 4.21k 58 Solution…" at bounding box center [718, 329] width 933 height 47
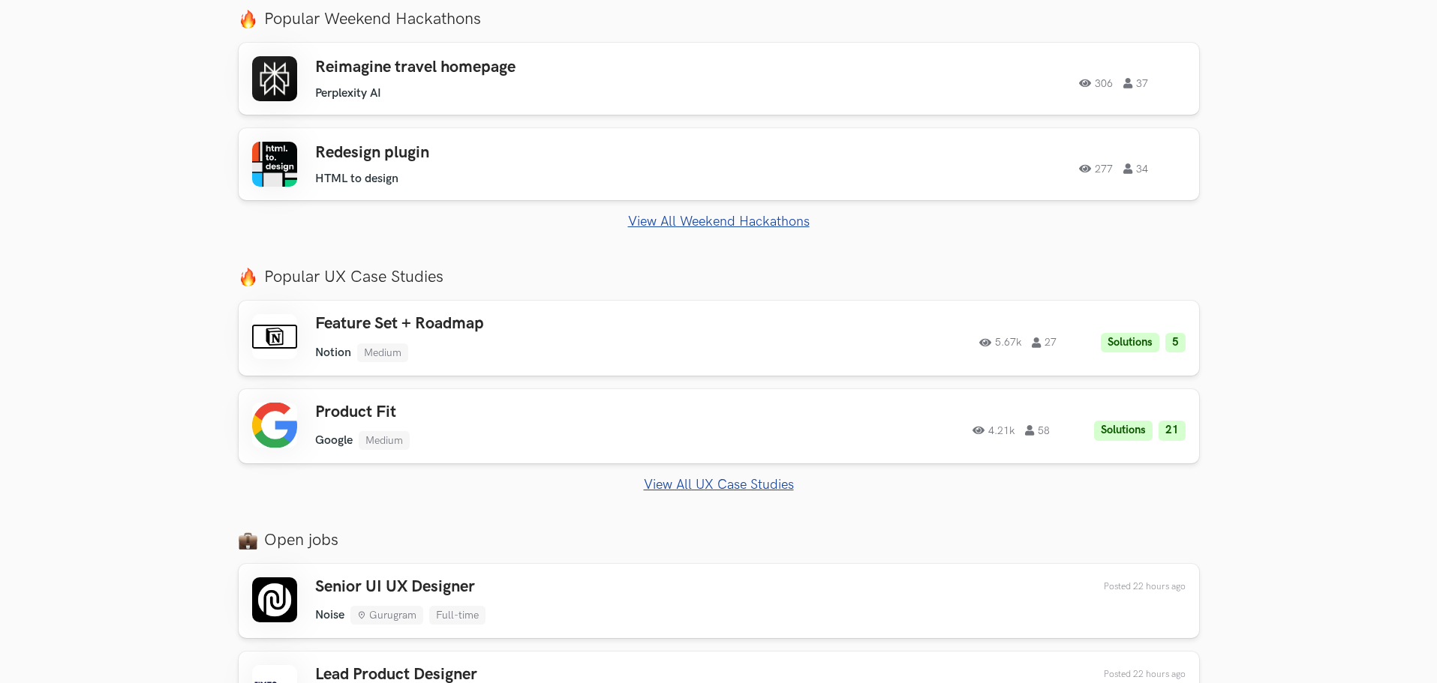
scroll to position [600, 0]
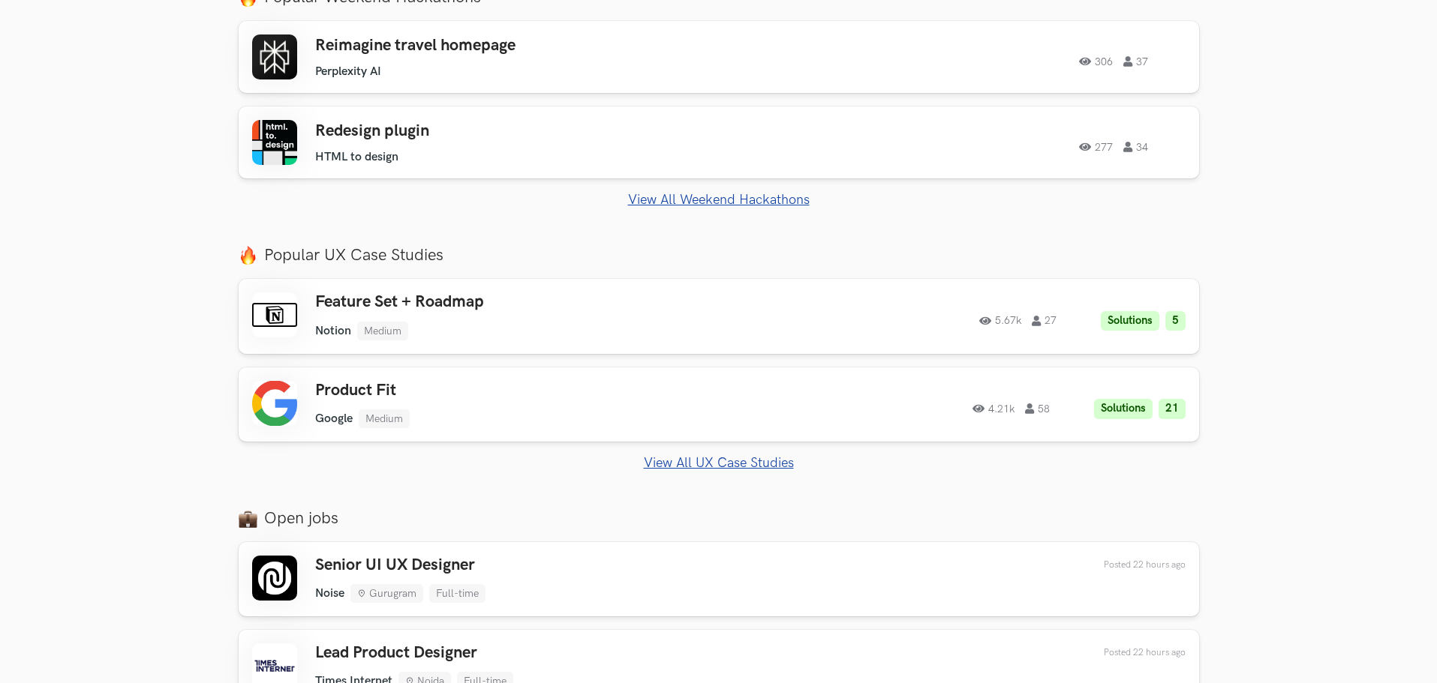
click at [674, 208] on link "View All Weekend Hackathons" at bounding box center [719, 200] width 960 height 16
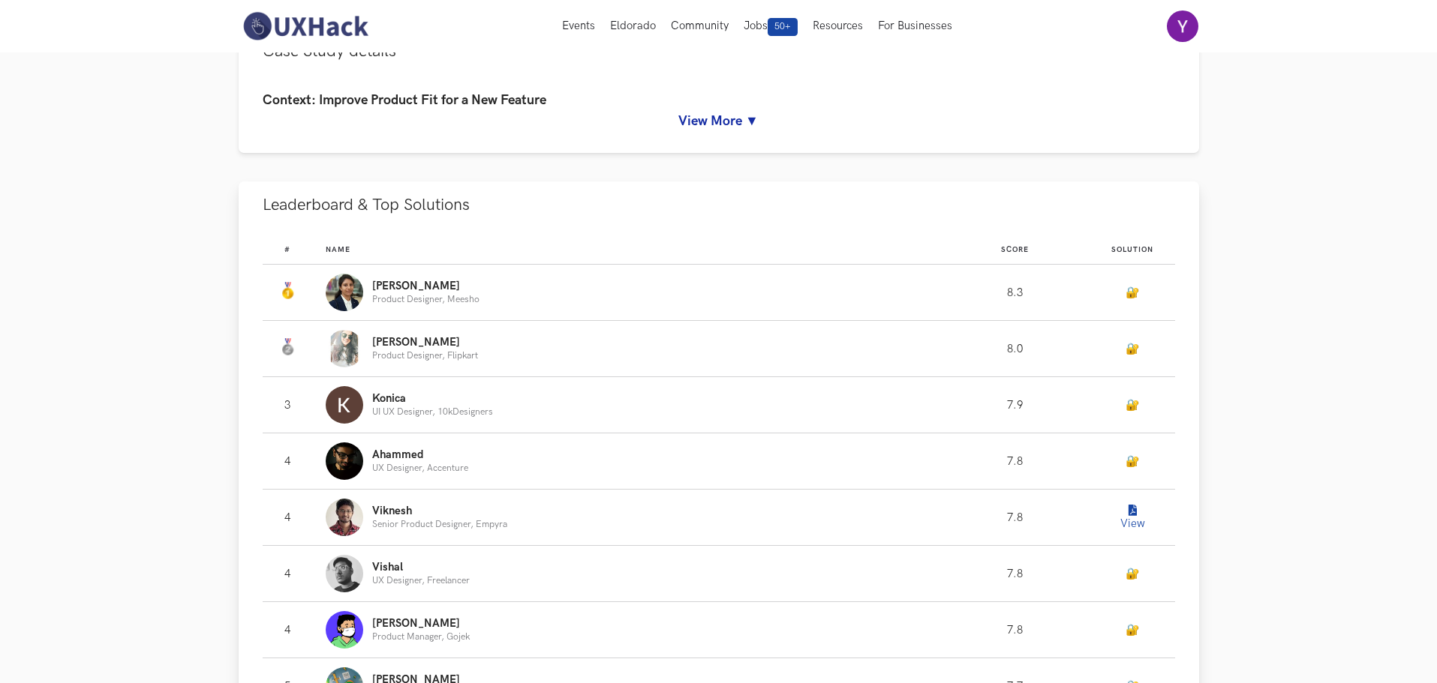
scroll to position [675, 0]
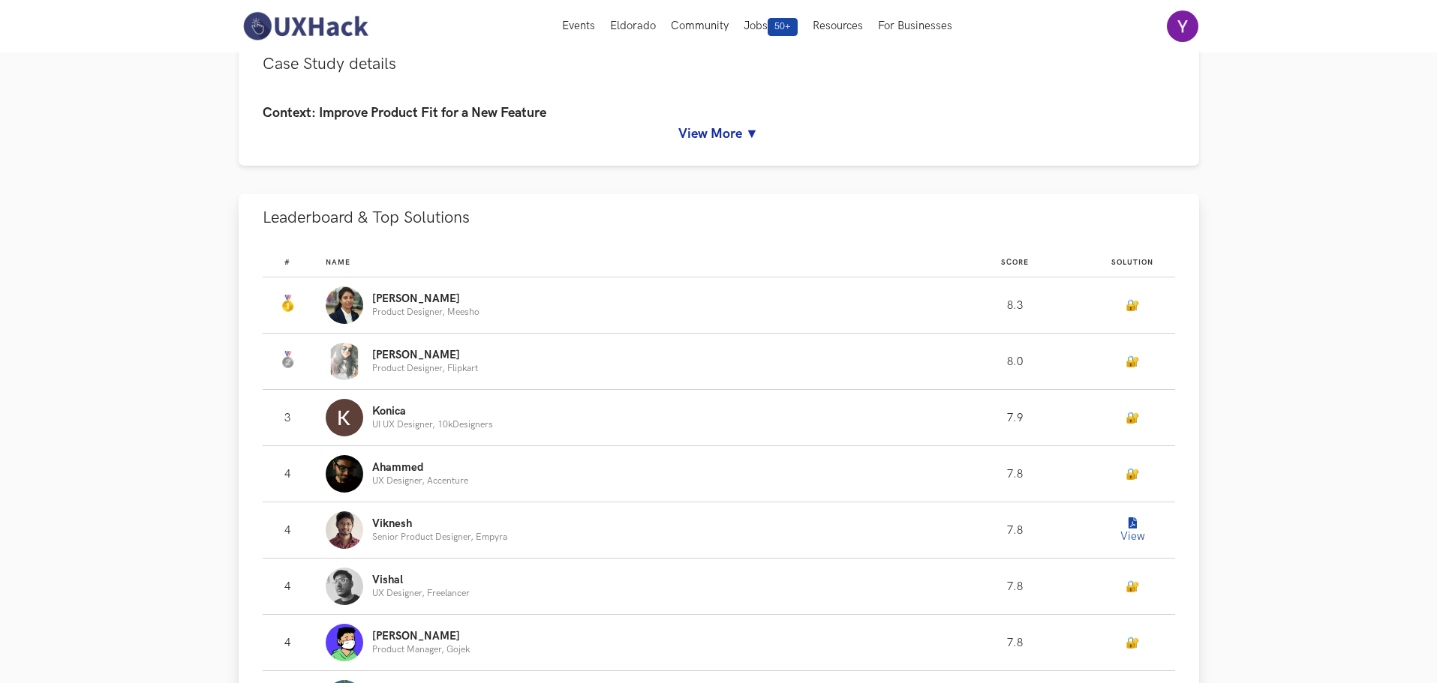
click at [1137, 545] on button "View" at bounding box center [1132, 530] width 30 height 30
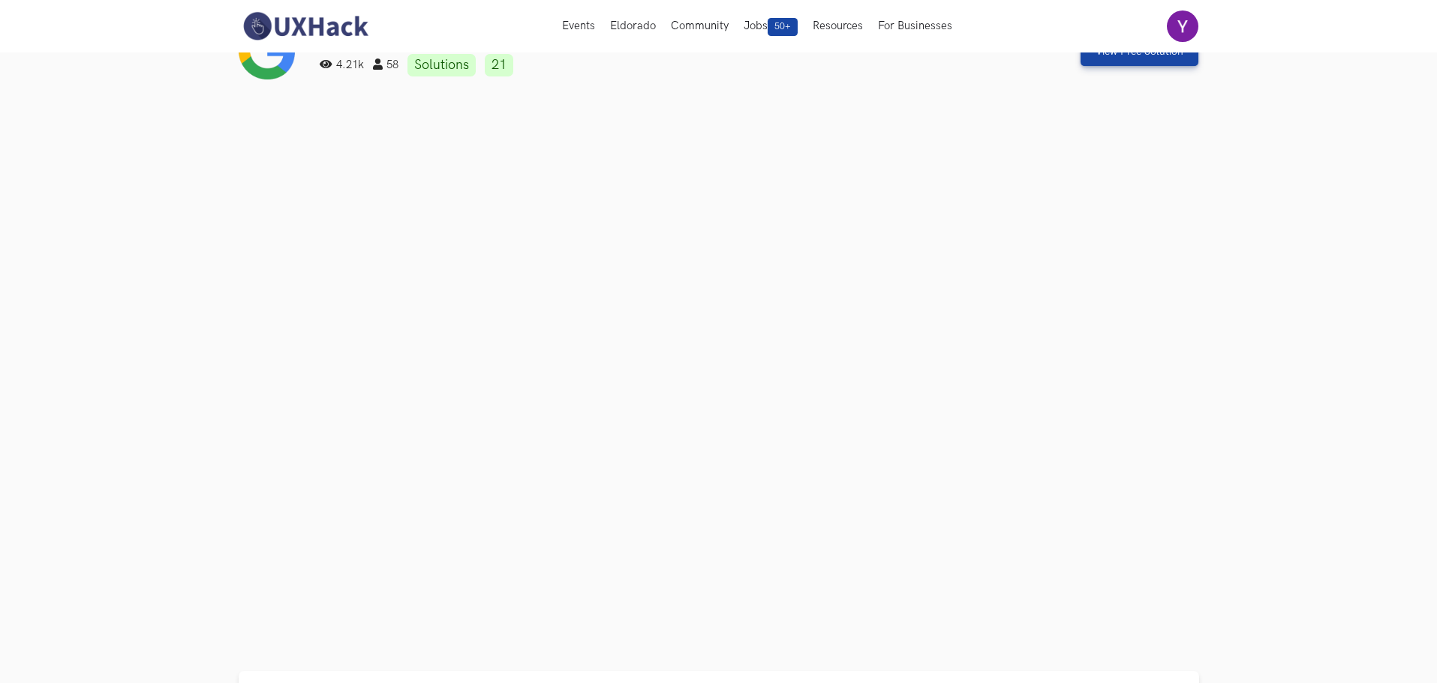
scroll to position [0, 0]
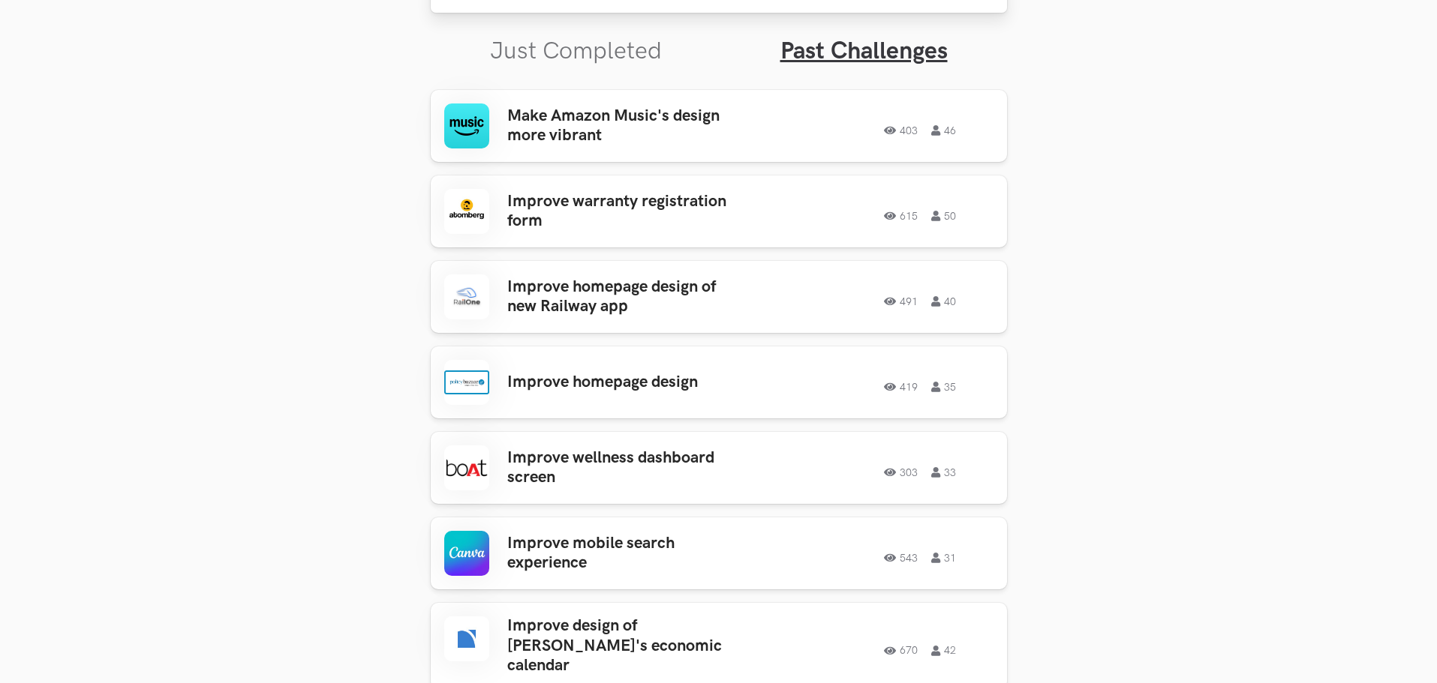
scroll to position [525, 0]
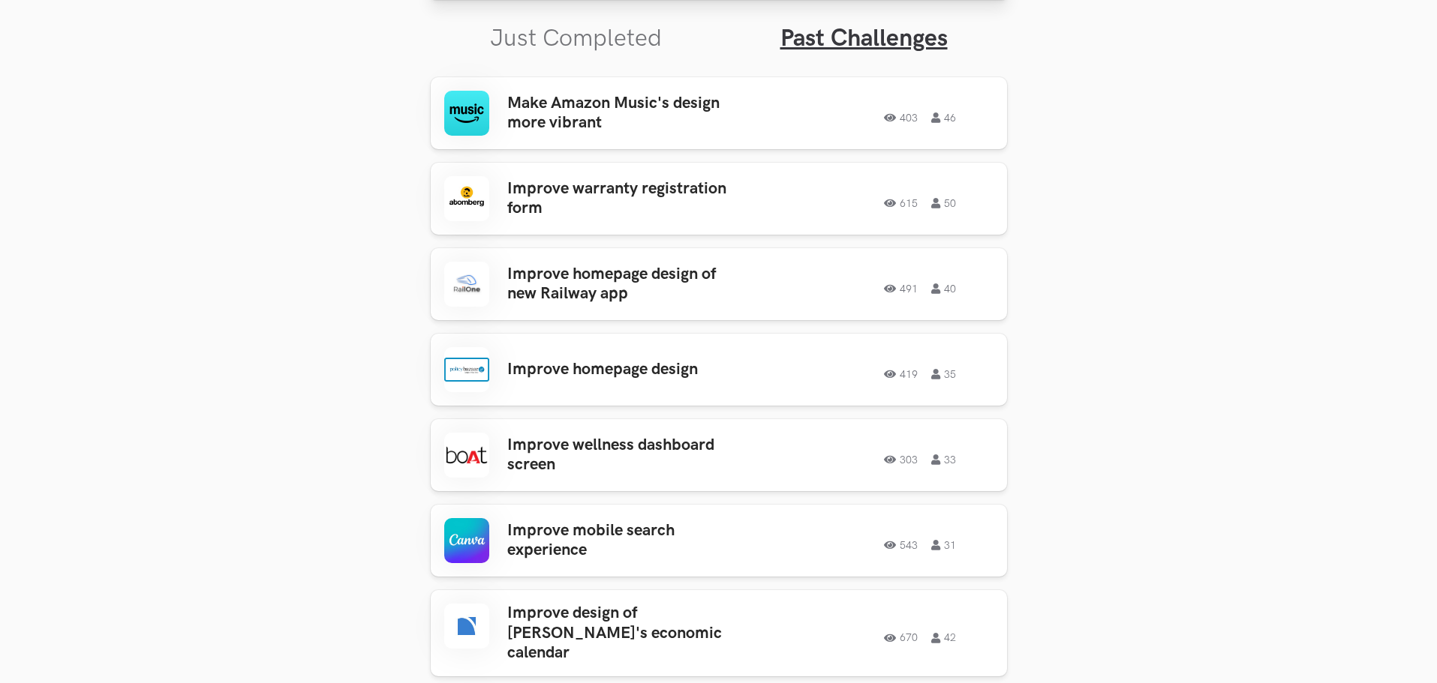
click at [572, 134] on h3 "Make Amazon Music's design more vibrant" at bounding box center [624, 114] width 234 height 40
